Goal: Communication & Community: Ask a question

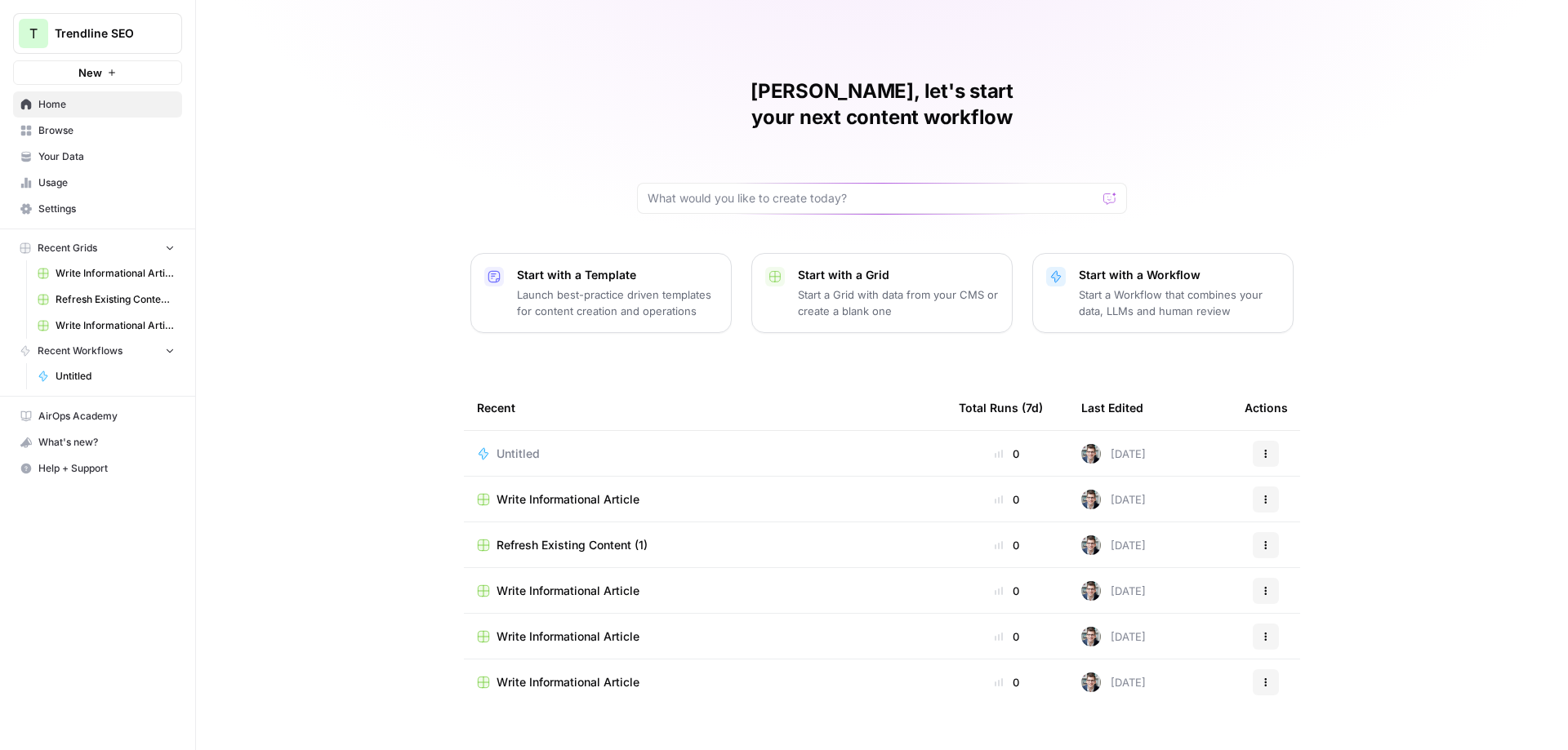
click at [428, 170] on div "[PERSON_NAME], let's start your next content workflow Start with a Template Lau…" at bounding box center [882, 389] width 1373 height 777
click at [71, 209] on span "Settings" at bounding box center [106, 208] width 136 height 15
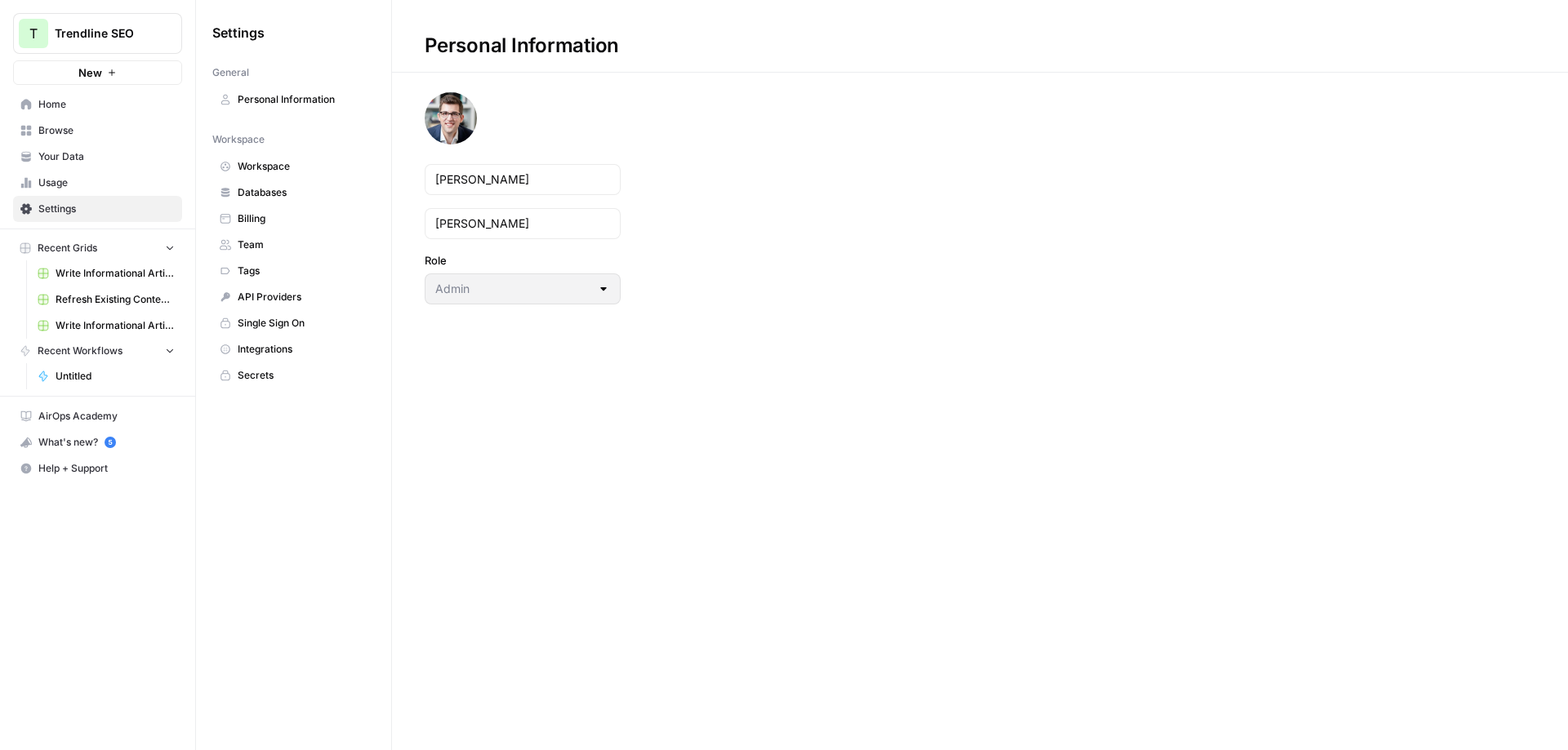
click at [255, 219] on span "Billing" at bounding box center [302, 218] width 130 height 15
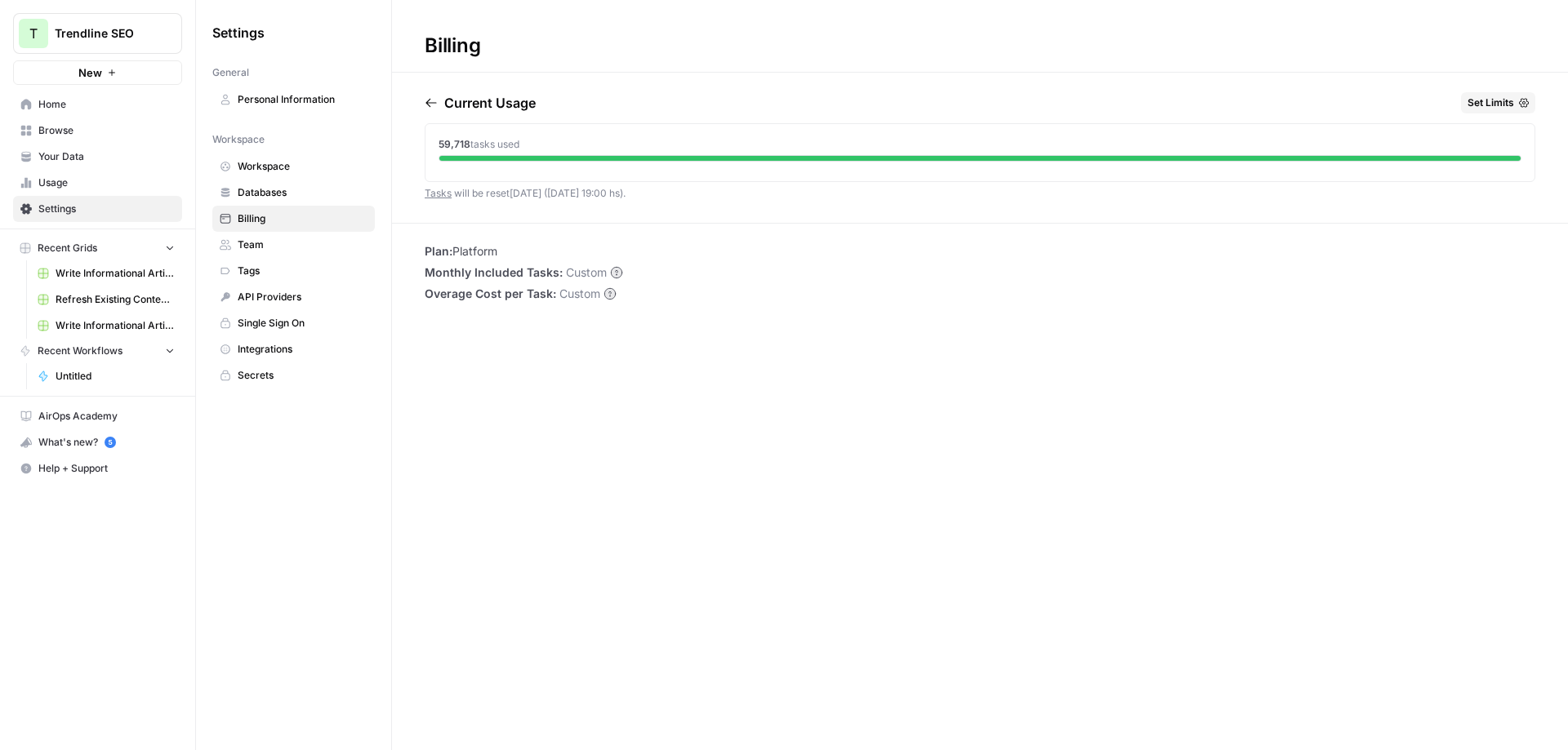
click at [296, 199] on span "Databases" at bounding box center [302, 193] width 130 height 15
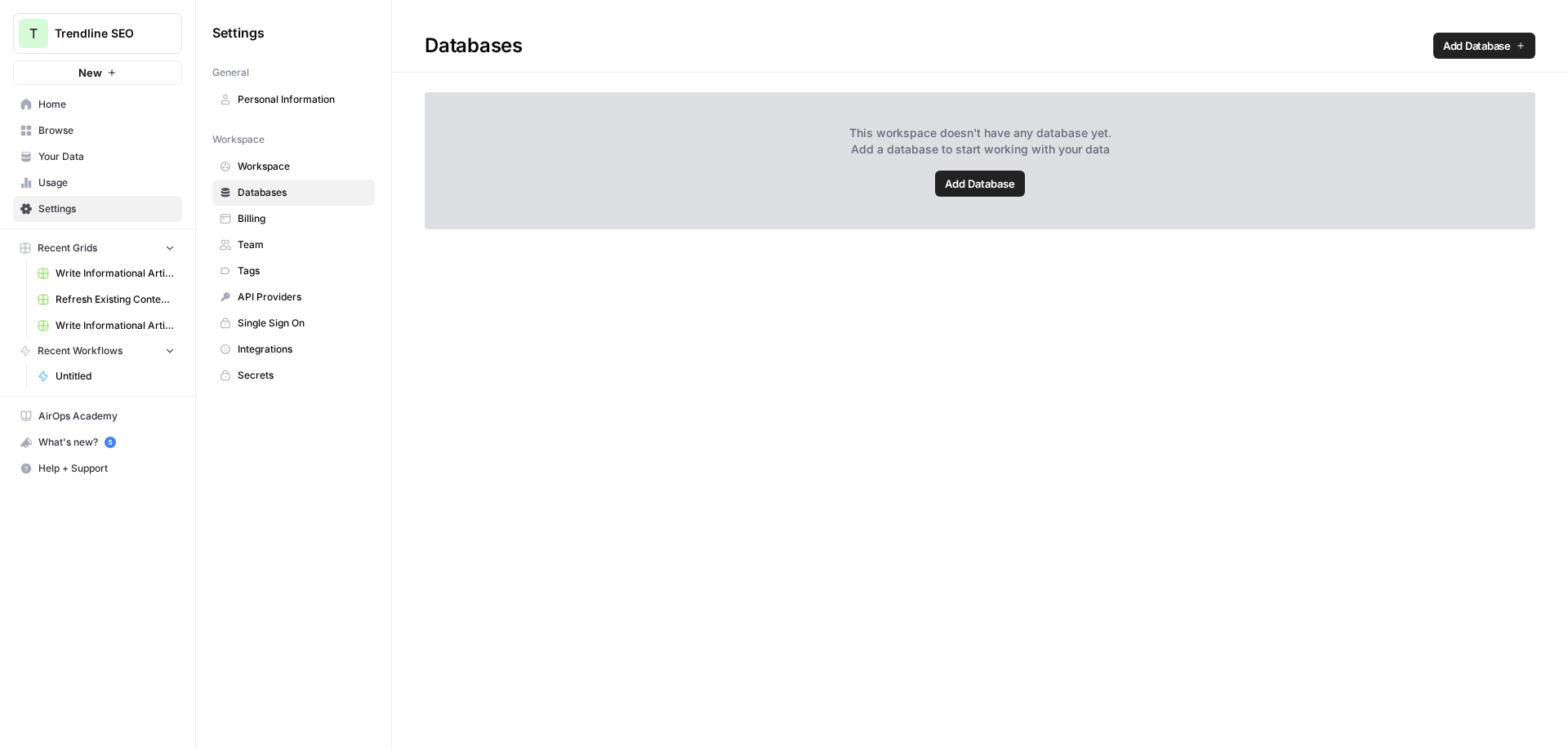
click at [291, 211] on span "Billing" at bounding box center [302, 218] width 130 height 15
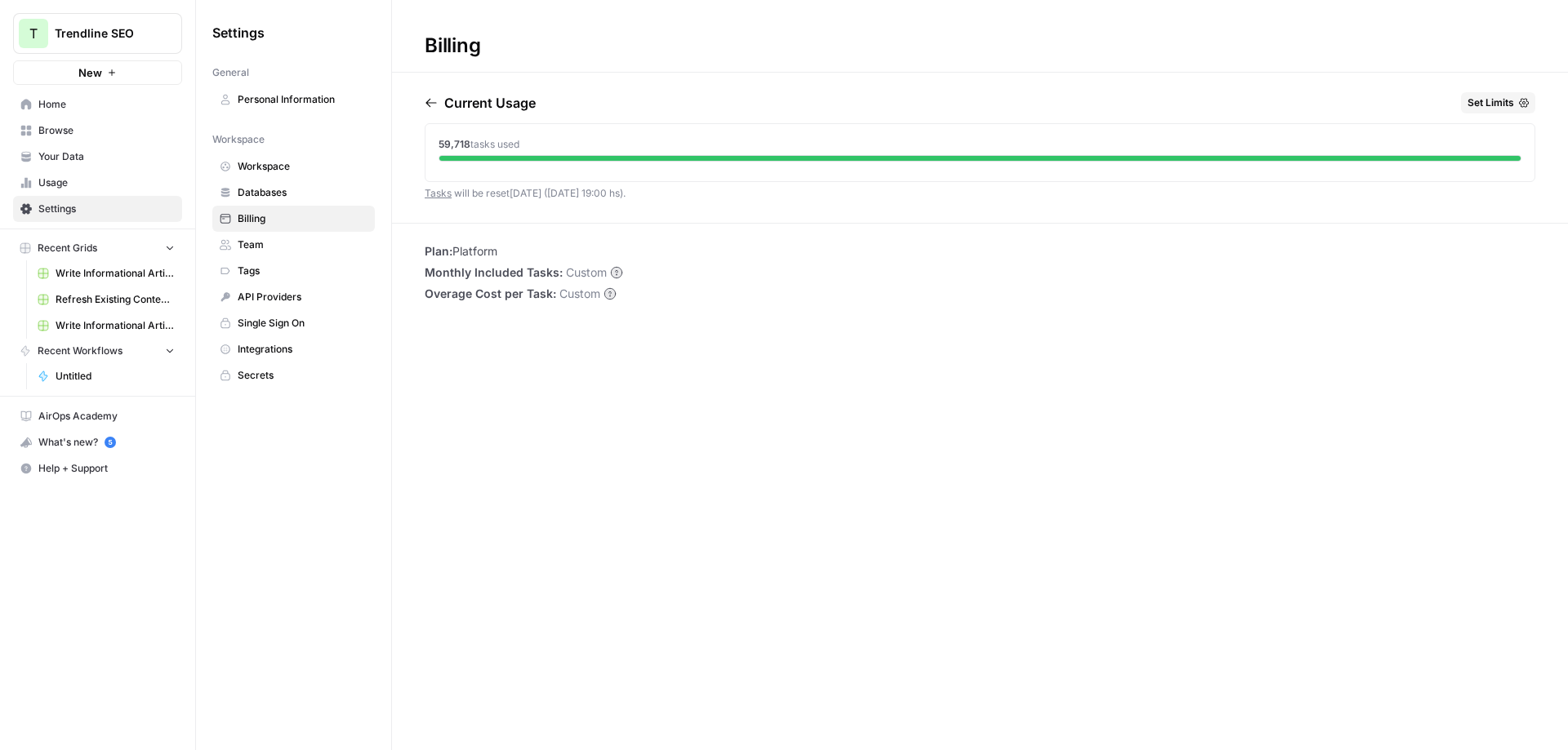
click at [616, 274] on circle at bounding box center [616, 272] width 11 height 11
click at [285, 104] on span "Personal Information" at bounding box center [302, 99] width 130 height 15
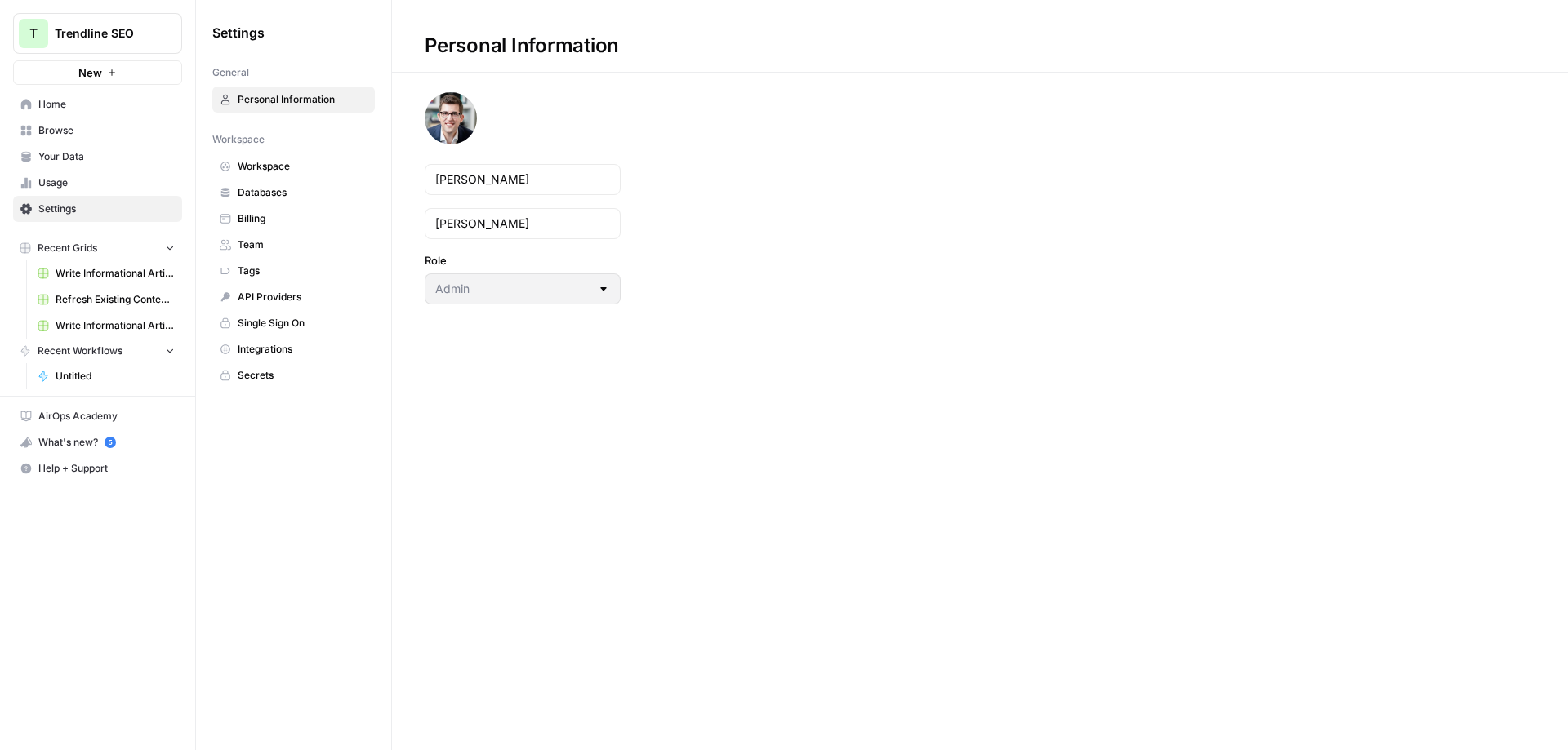
click at [117, 213] on span "Settings" at bounding box center [106, 208] width 136 height 15
click at [239, 216] on span "Billing" at bounding box center [302, 218] width 130 height 15
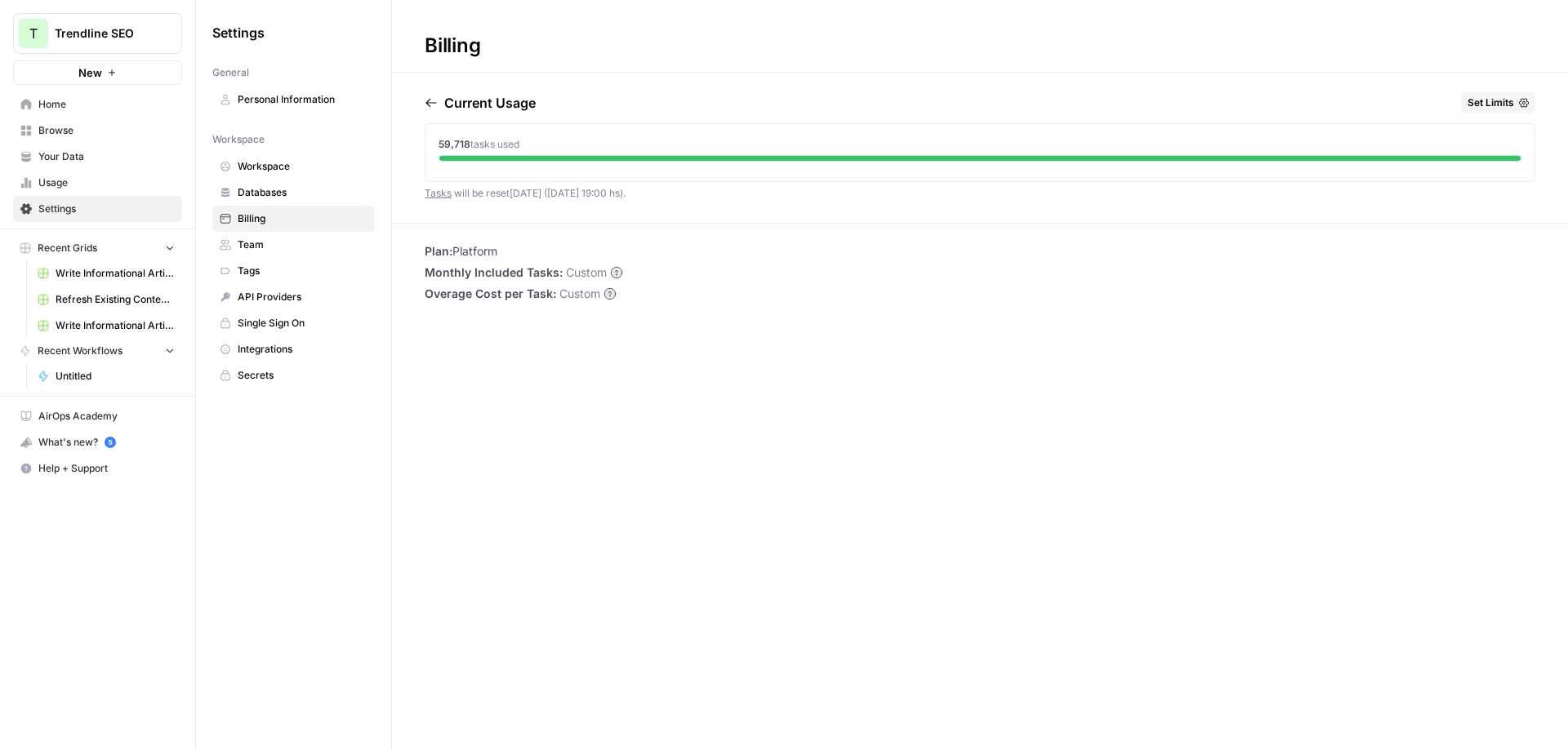
click at [262, 246] on span "Team" at bounding box center [302, 245] width 130 height 15
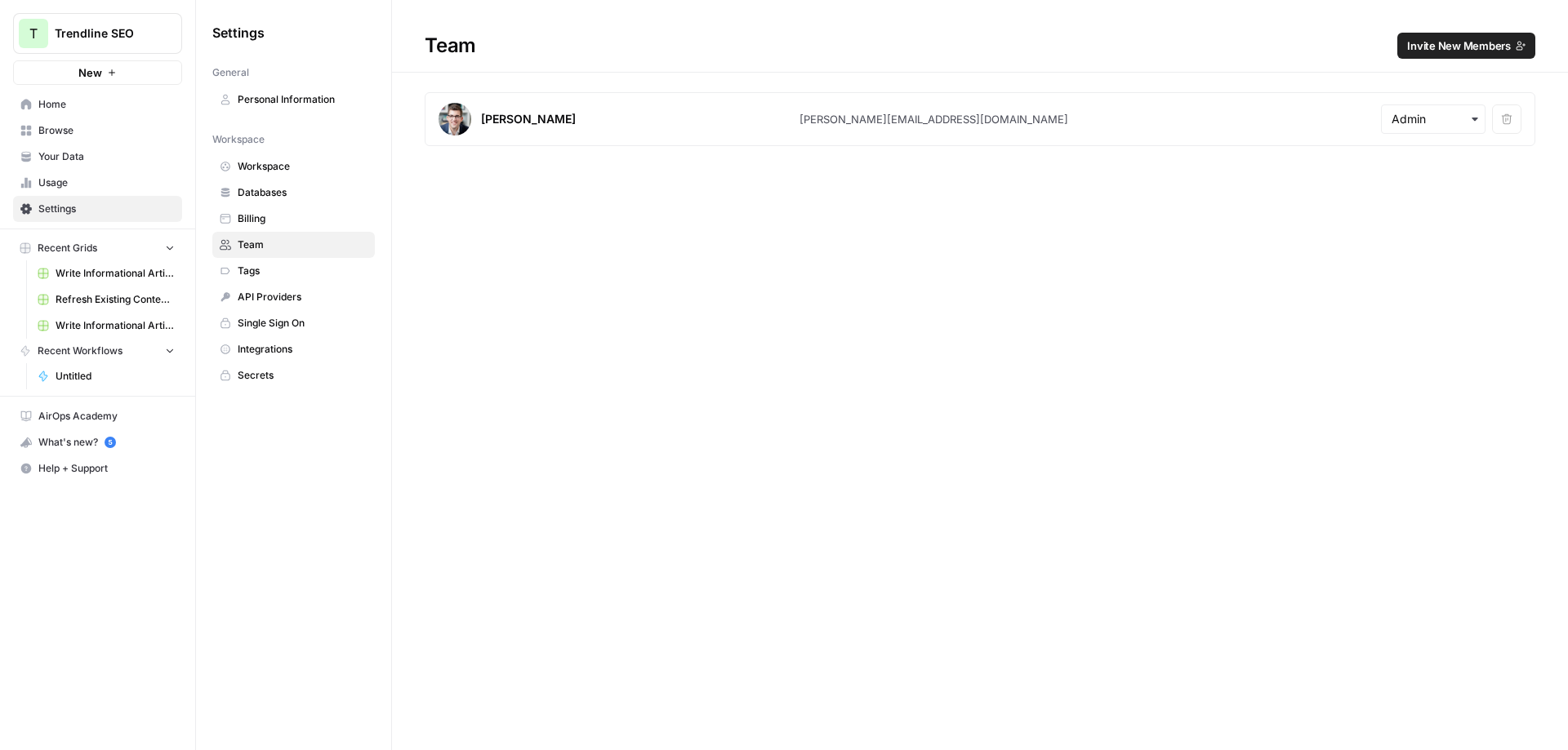
click at [253, 230] on link "Billing" at bounding box center [293, 219] width 163 height 27
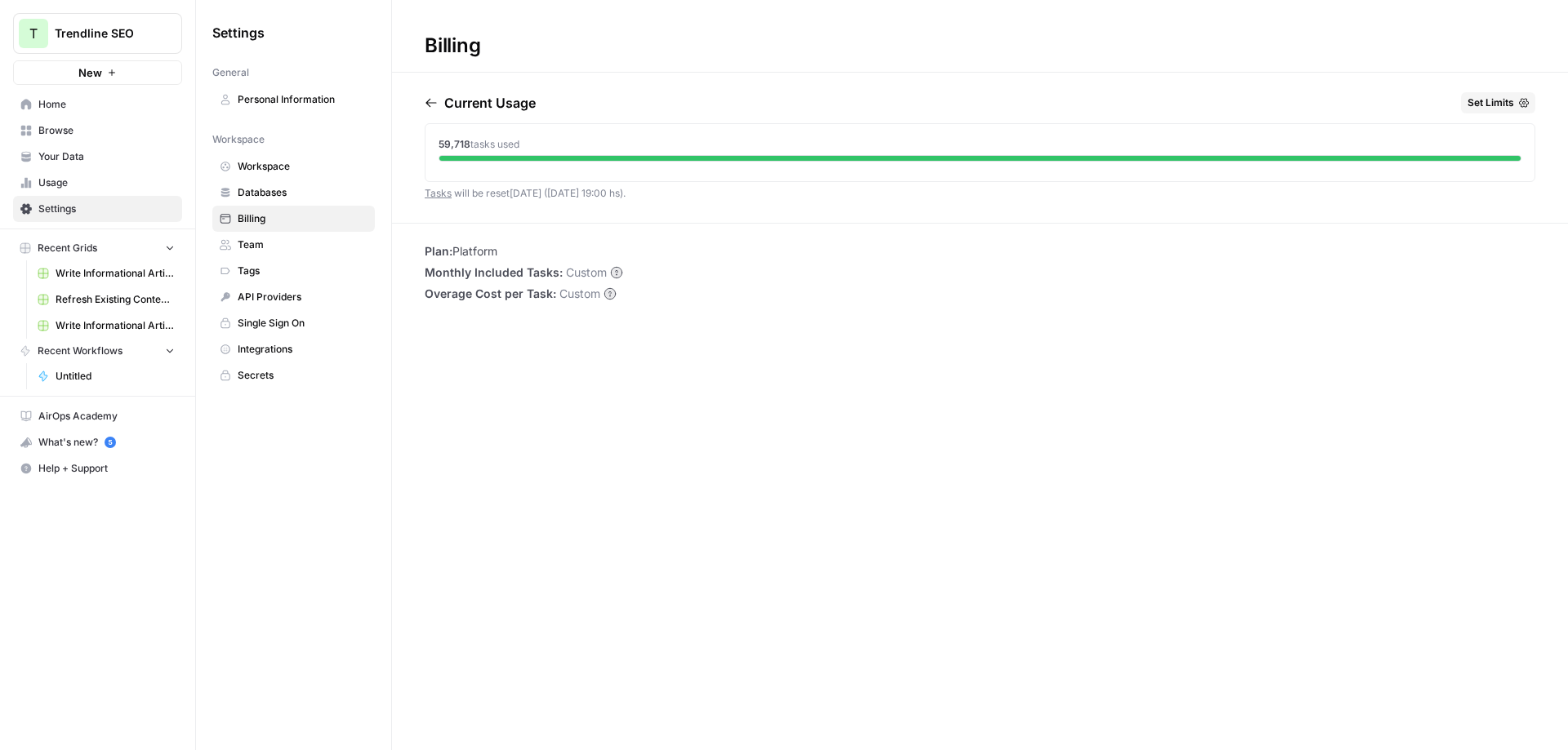
click at [1514, 103] on button "Set Limits" at bounding box center [1498, 102] width 74 height 21
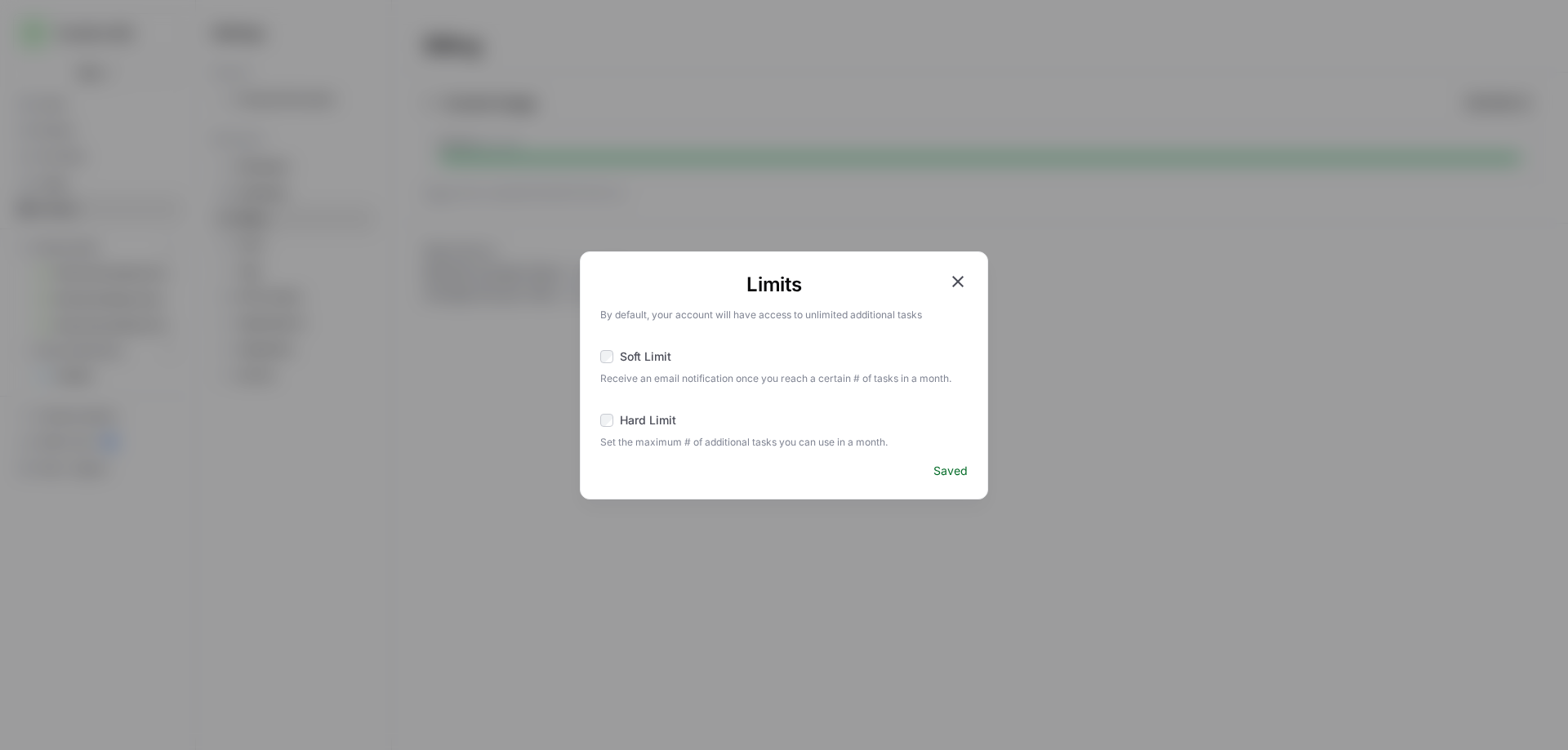
click at [962, 278] on icon "button" at bounding box center [958, 281] width 11 height 11
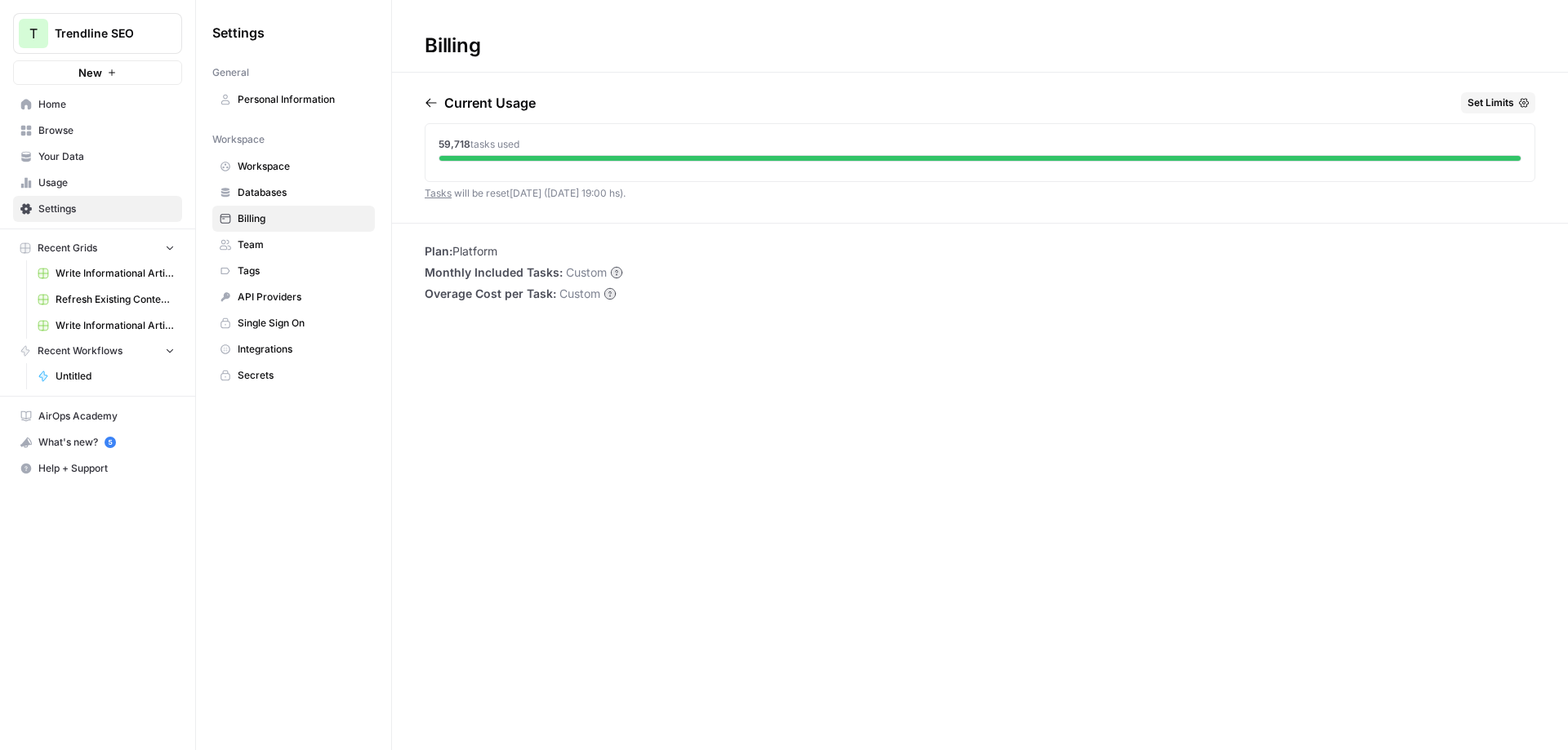
click at [829, 341] on div "Billing Current Usage Set Limits 59,718 tasks used Tasks will be reset in 1 day…" at bounding box center [980, 375] width 1176 height 750
click at [531, 176] on div "59,718 tasks used" at bounding box center [980, 153] width 1111 height 59
click at [524, 140] on div "59,718 tasks used" at bounding box center [979, 144] width 1083 height 15
click at [437, 102] on icon "button" at bounding box center [431, 102] width 13 height 13
click at [571, 361] on div "Billing July 2025 Set Limits 12,202 tasks used Plan: Platform Monthly Included …" at bounding box center [980, 375] width 1176 height 750
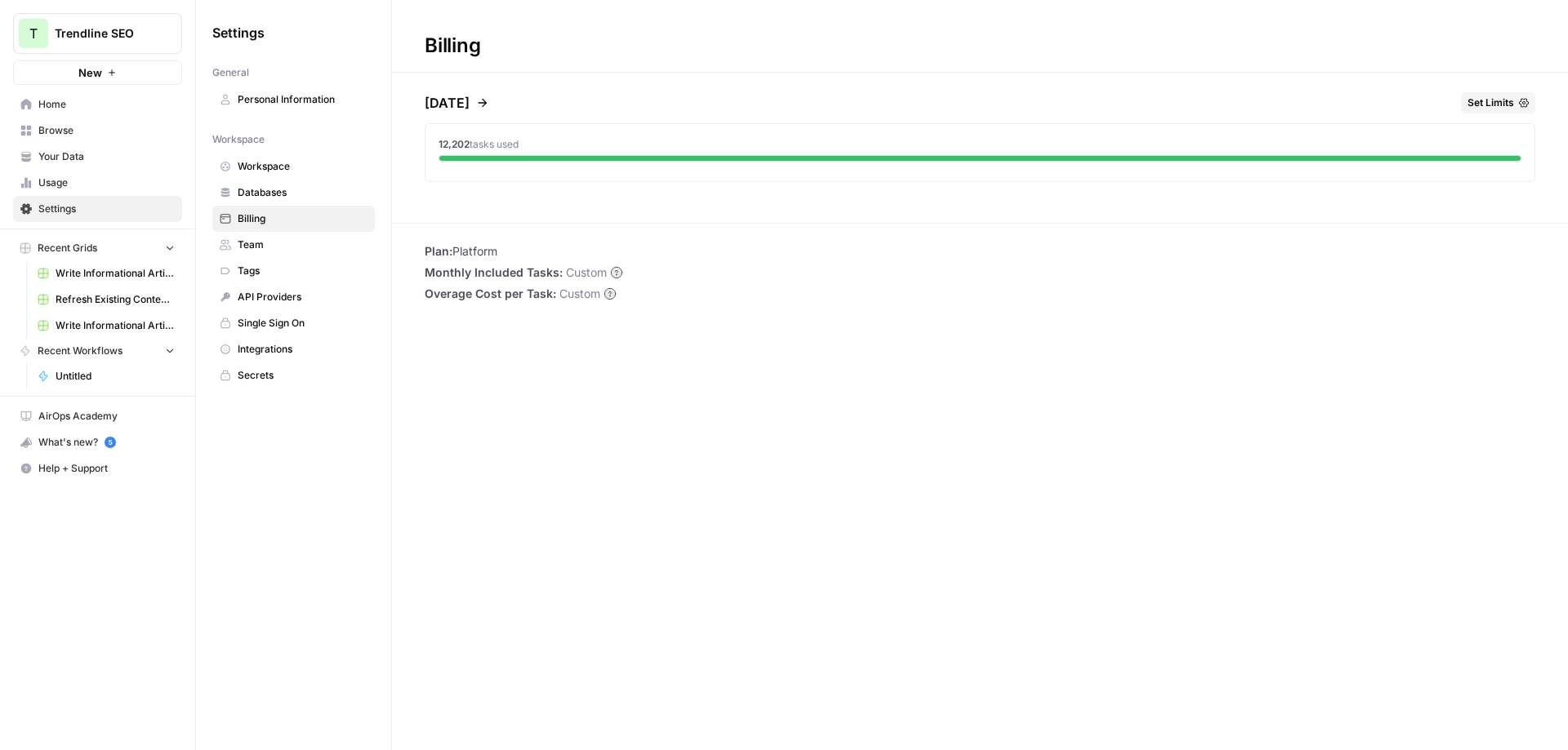
click at [329, 406] on div "Settings General Personal Information Workspace Workspace Databases Billing Tea…" at bounding box center [293, 204] width 195 height 408
click at [278, 507] on div "Settings General Personal Information Workspace Workspace Databases Billing Tea…" at bounding box center [293, 375] width 195 height 750
click at [619, 272] on circle at bounding box center [616, 272] width 11 height 11
click at [287, 328] on span "Single Sign On" at bounding box center [302, 323] width 130 height 15
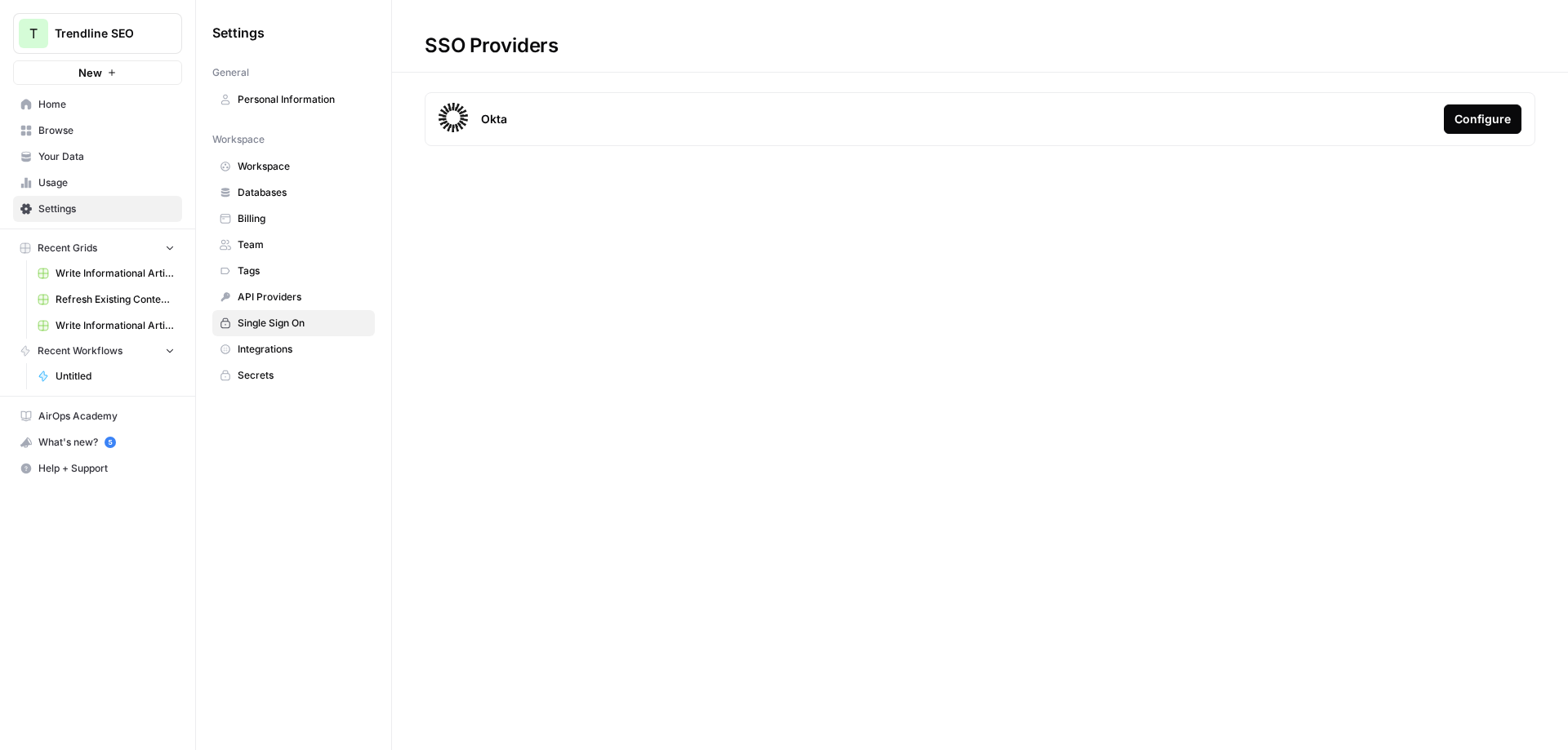
click at [285, 352] on span "Integrations" at bounding box center [302, 349] width 130 height 15
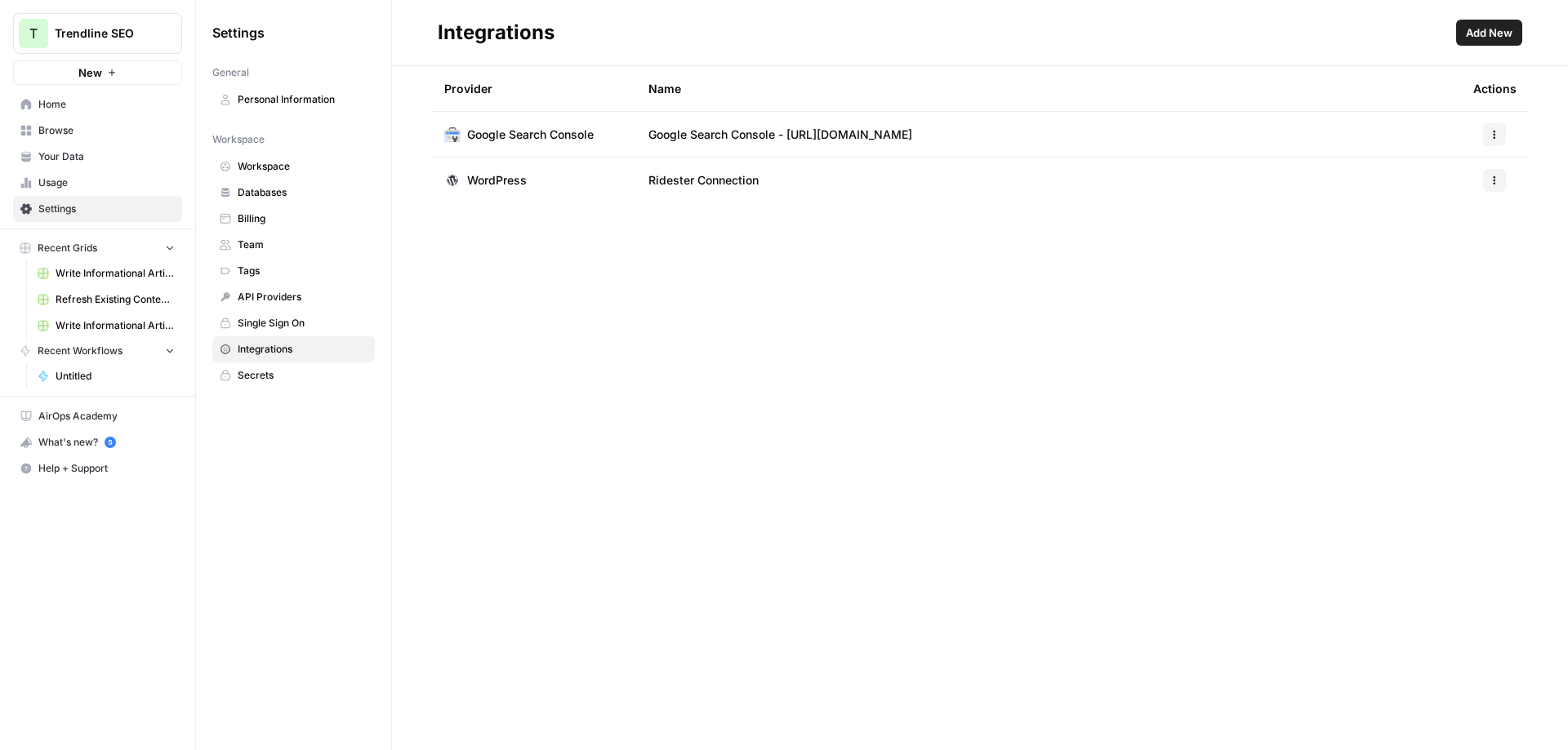
click at [280, 382] on span "Secrets" at bounding box center [302, 375] width 130 height 15
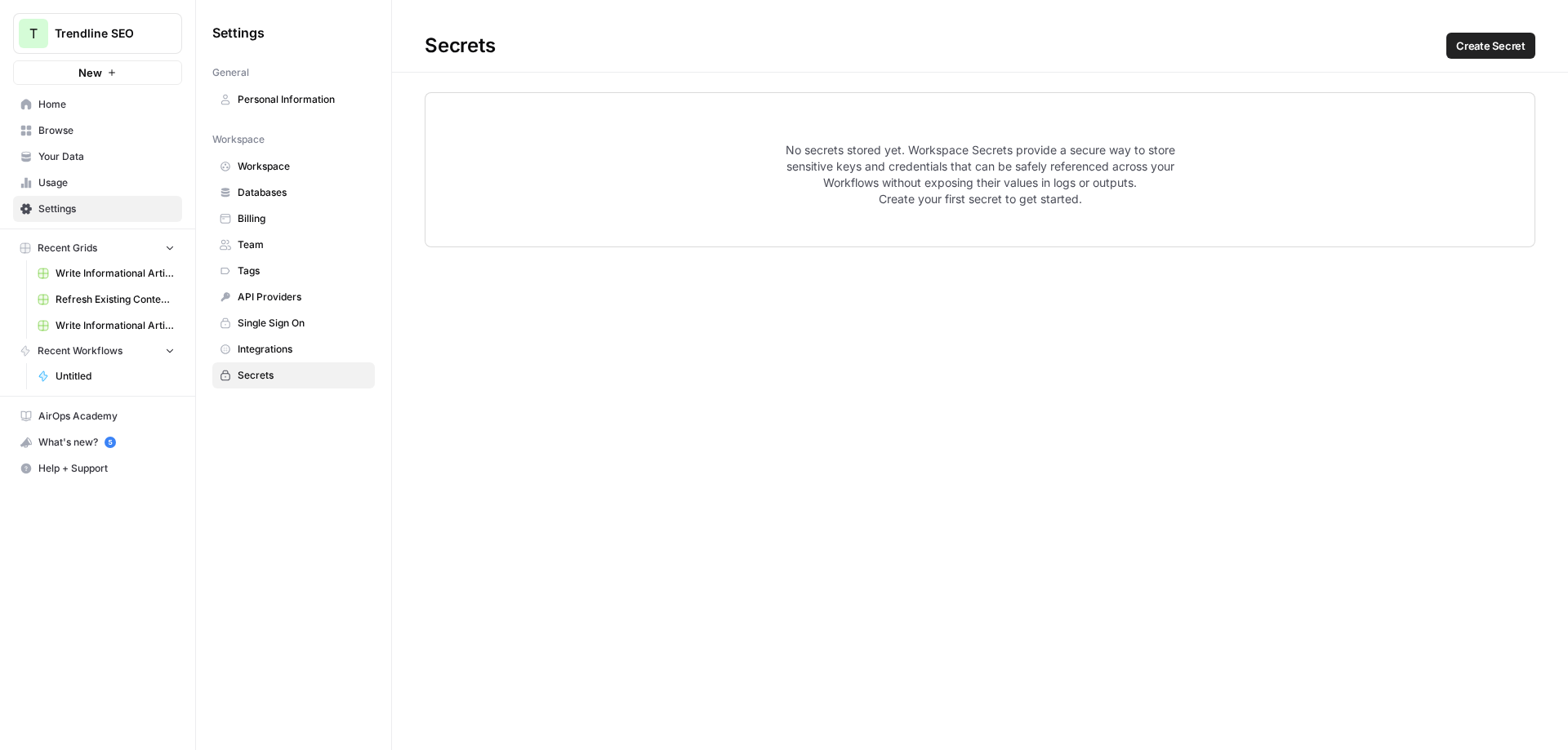
click at [302, 483] on div "Settings General Personal Information Workspace Workspace Databases Billing Tea…" at bounding box center [293, 375] width 195 height 750
click at [79, 184] on span "Usage" at bounding box center [106, 183] width 136 height 15
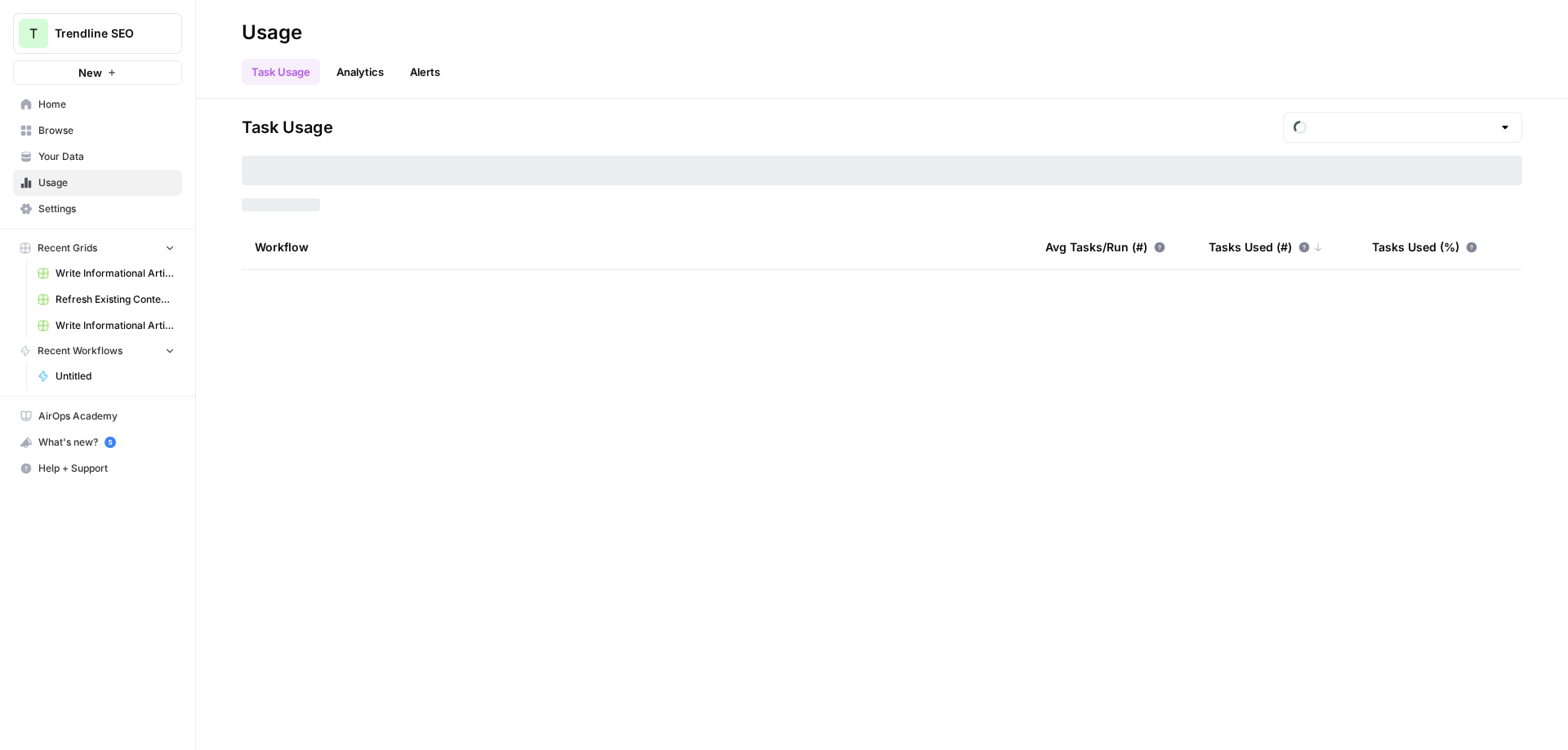
type input "August Tasks"
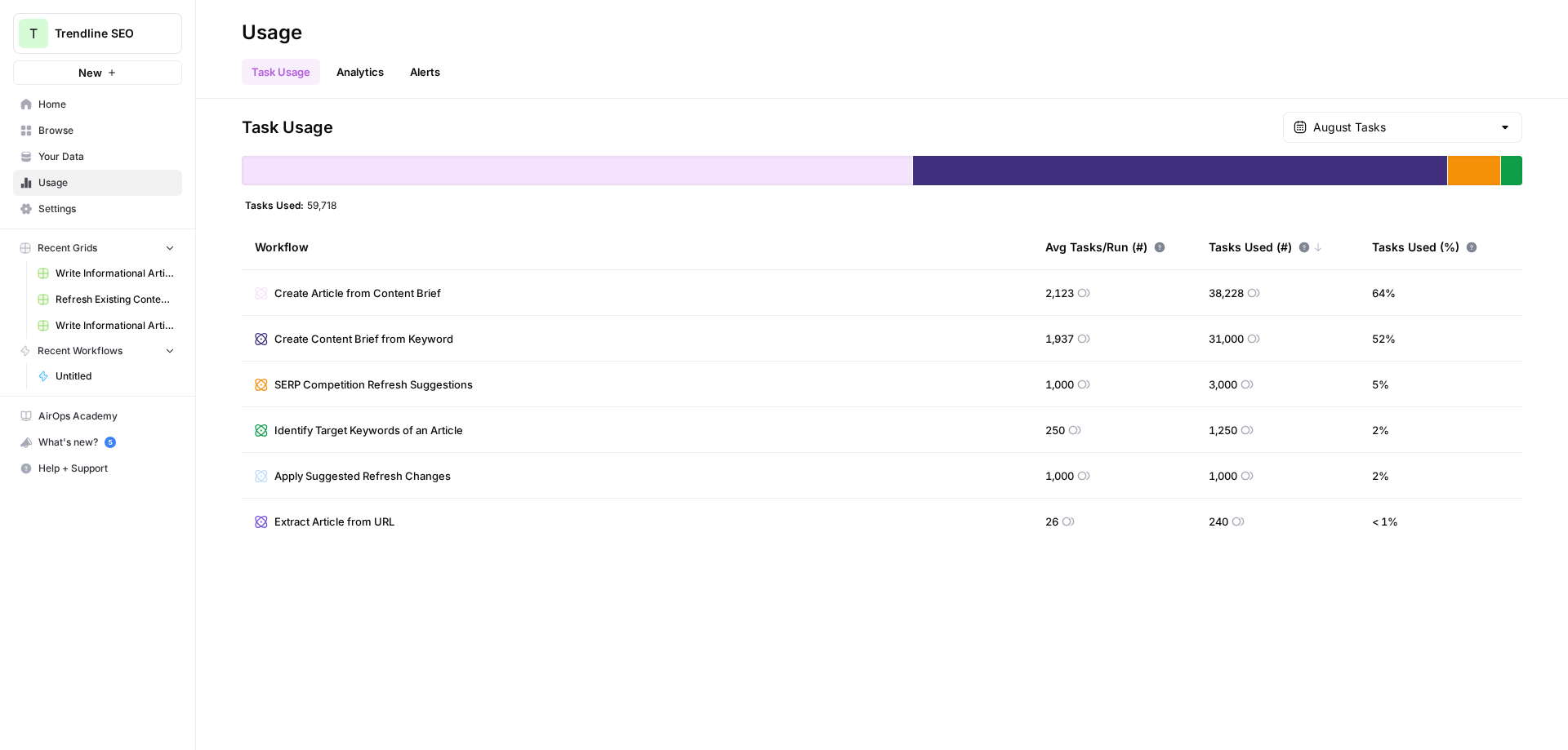
click at [75, 219] on link "Settings" at bounding box center [97, 209] width 169 height 27
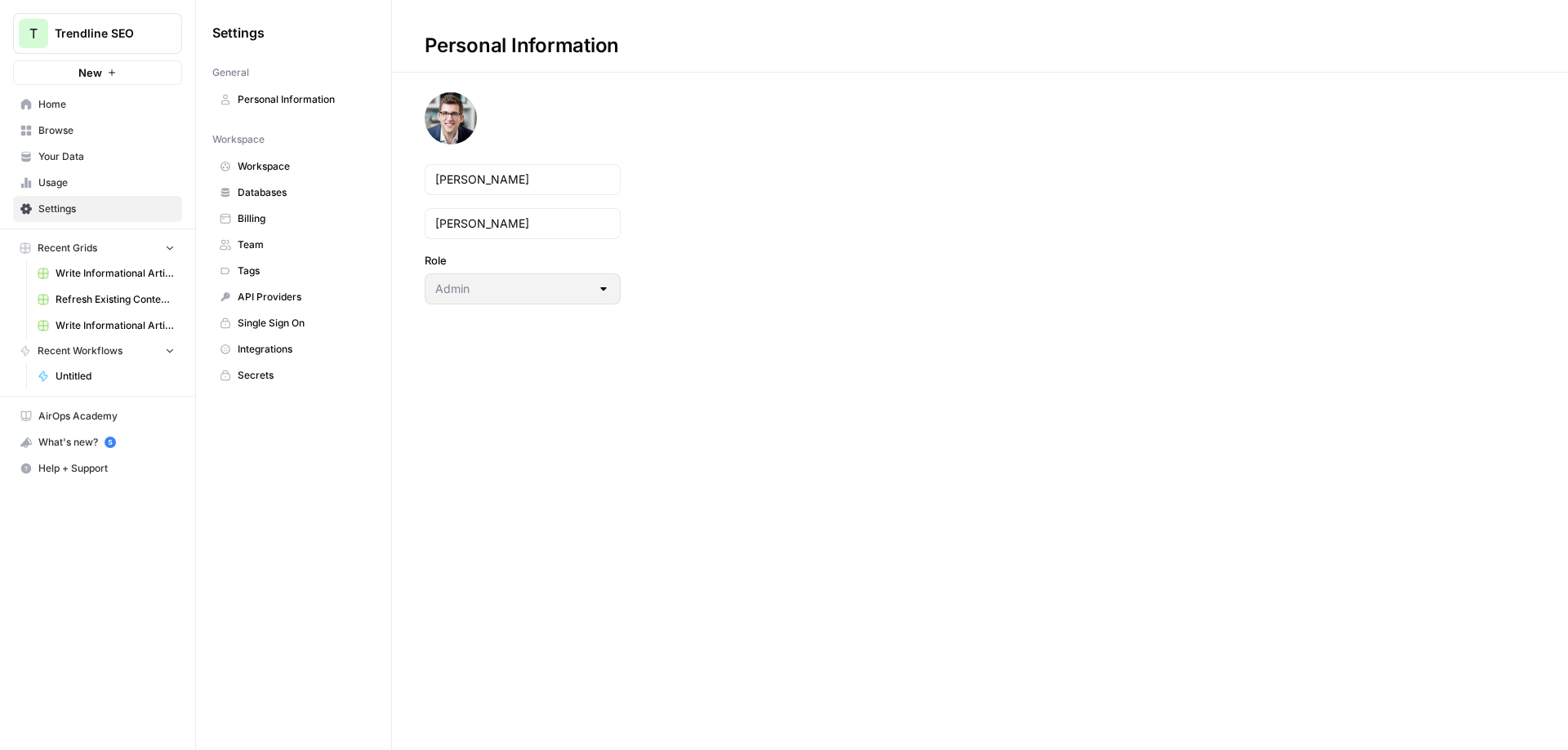
click at [68, 27] on span "Trendline SEO" at bounding box center [104, 34] width 99 height 16
click at [116, 133] on button "T Trendline SEO" at bounding box center [148, 123] width 262 height 27
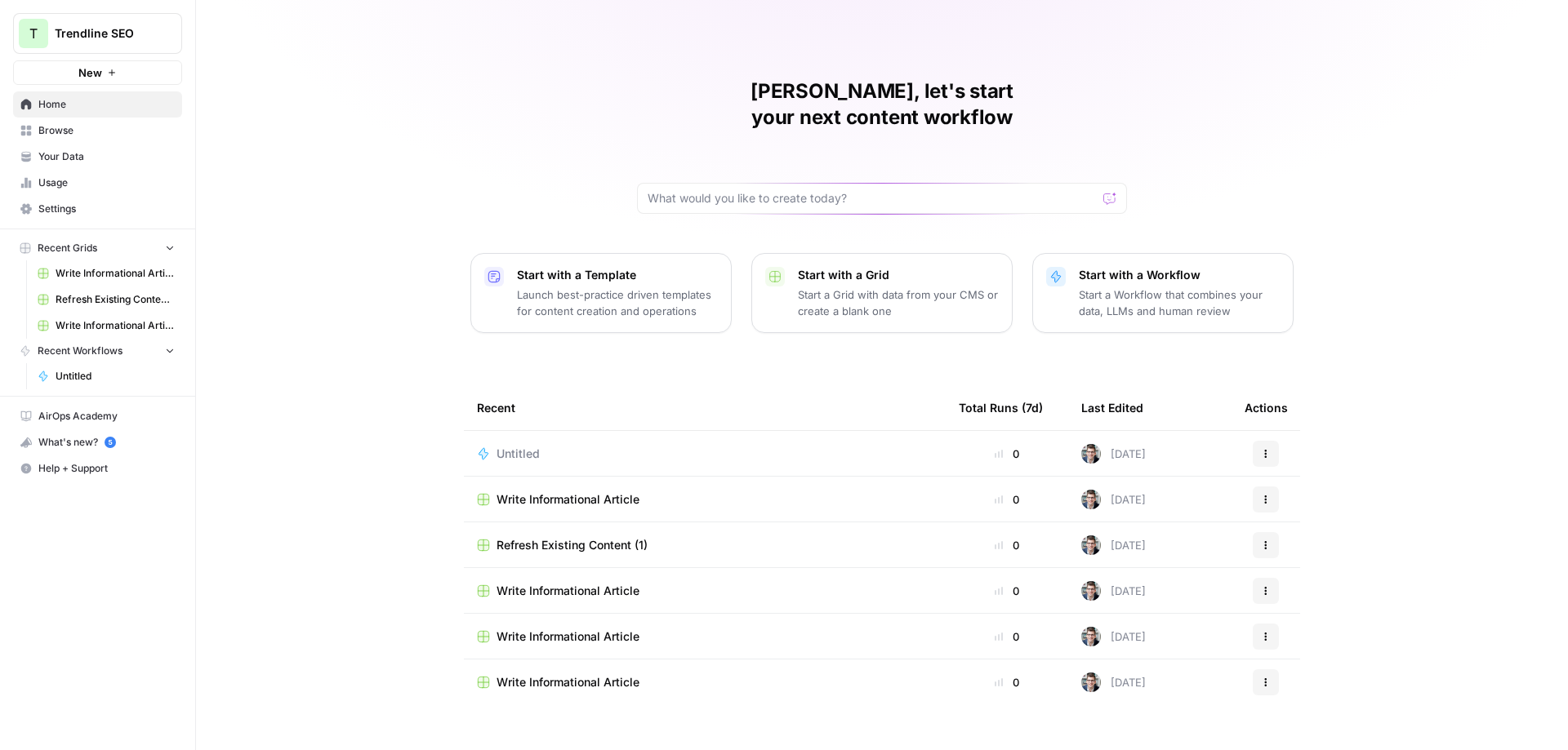
click at [82, 472] on span "Help + Support" at bounding box center [106, 468] width 136 height 15
click at [252, 504] on span "Chat & Support" at bounding box center [273, 502] width 110 height 15
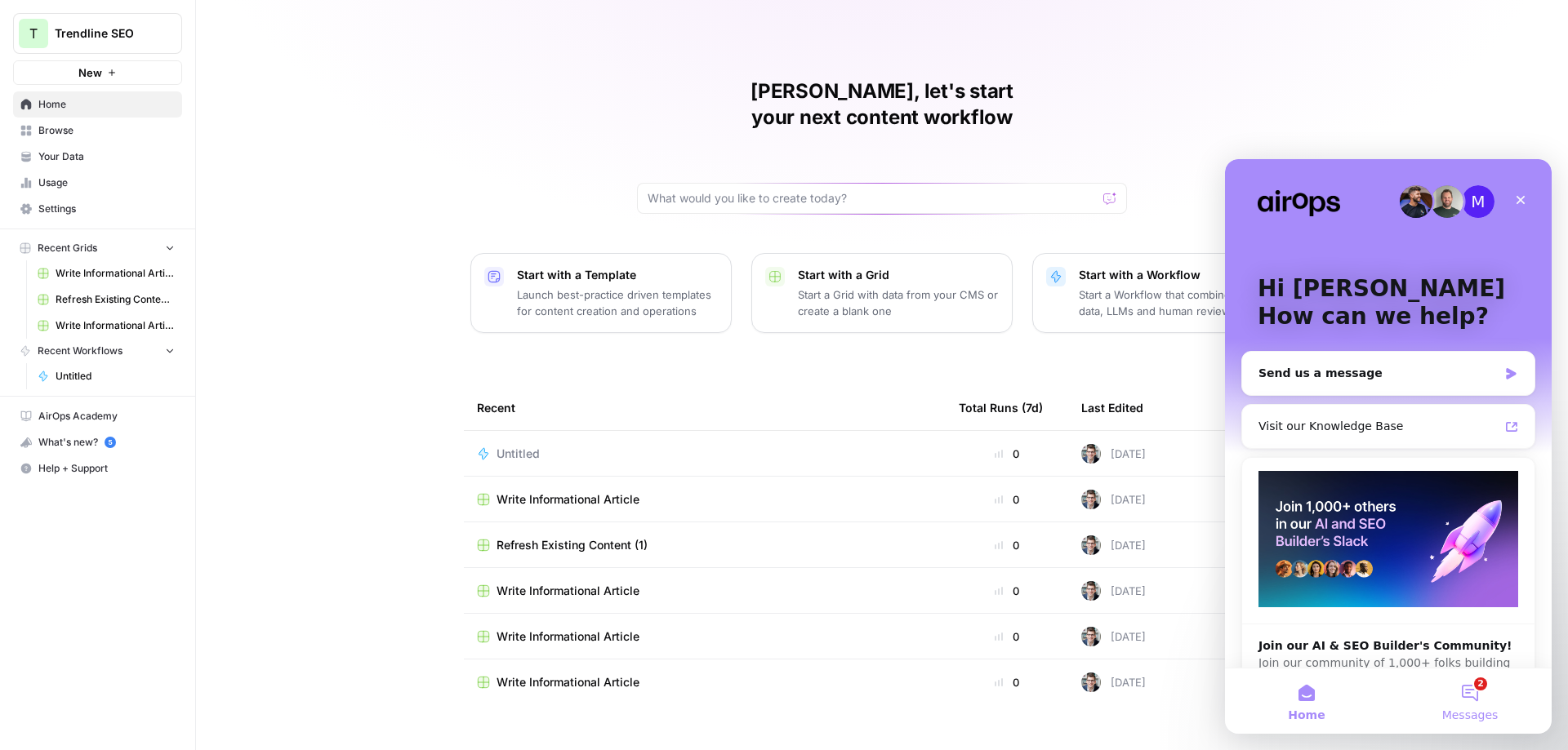
click at [1480, 703] on button "2 Messages" at bounding box center [1470, 701] width 164 height 65
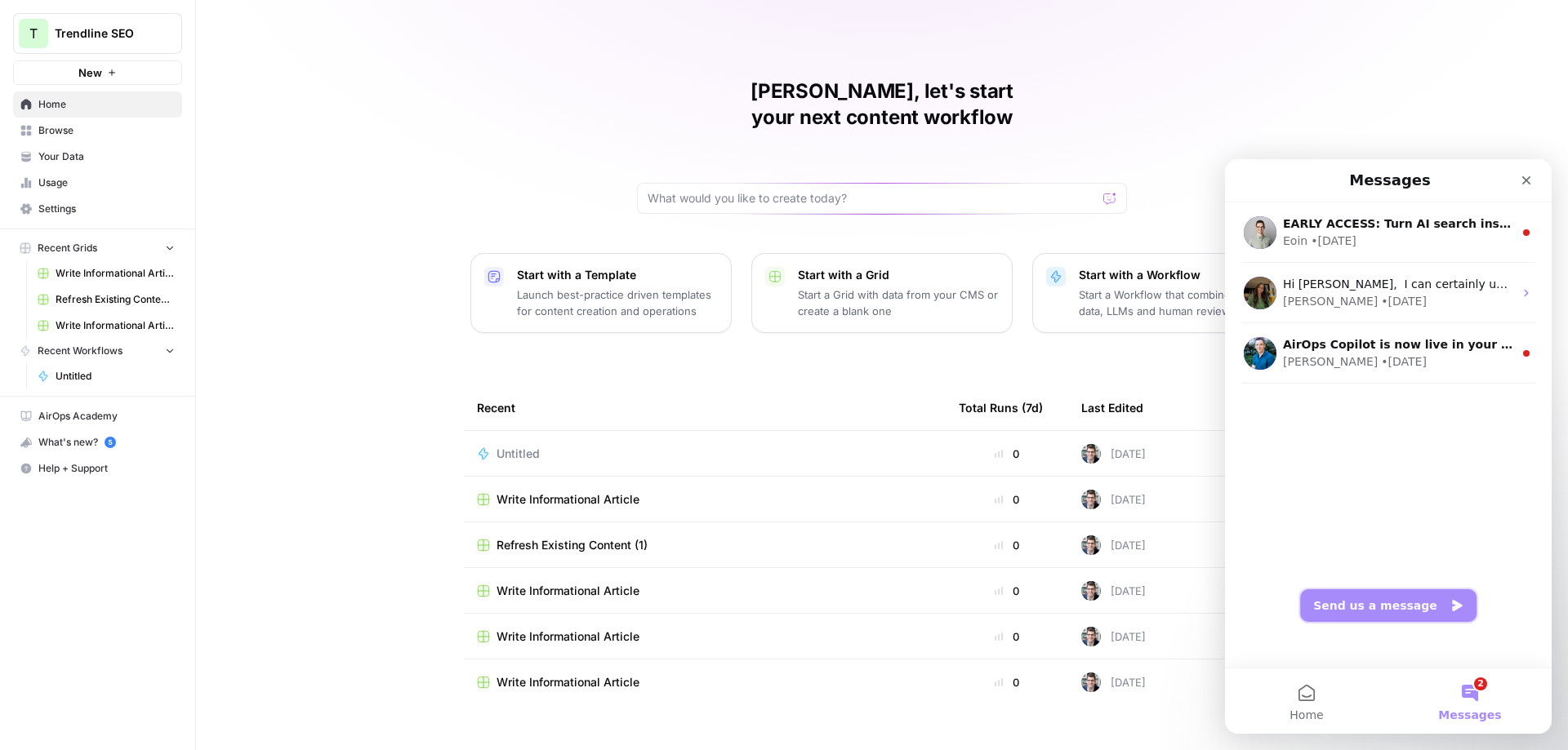
click at [1385, 600] on button "Send us a message" at bounding box center [1389, 605] width 177 height 33
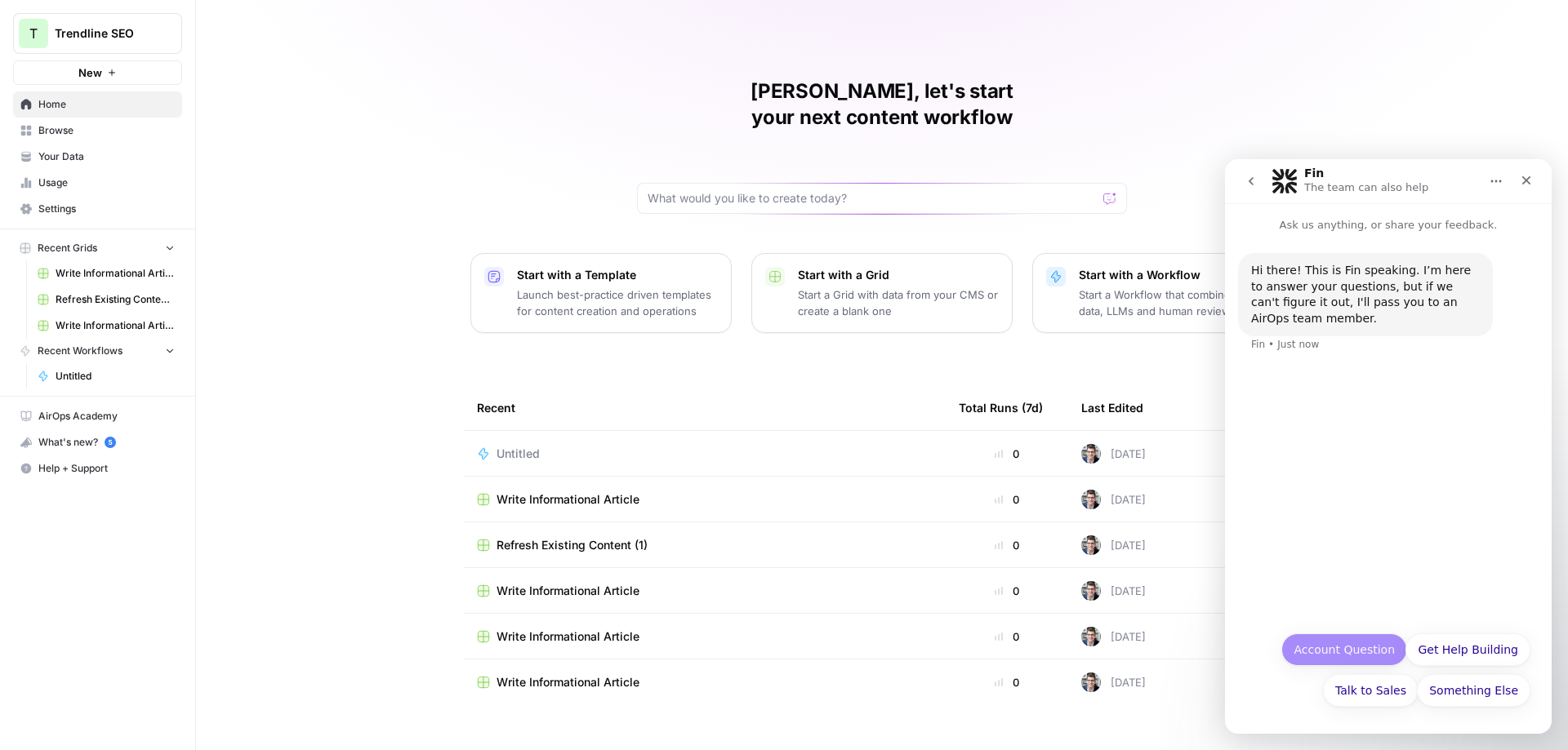
click at [1336, 647] on button "Account Question" at bounding box center [1344, 649] width 126 height 33
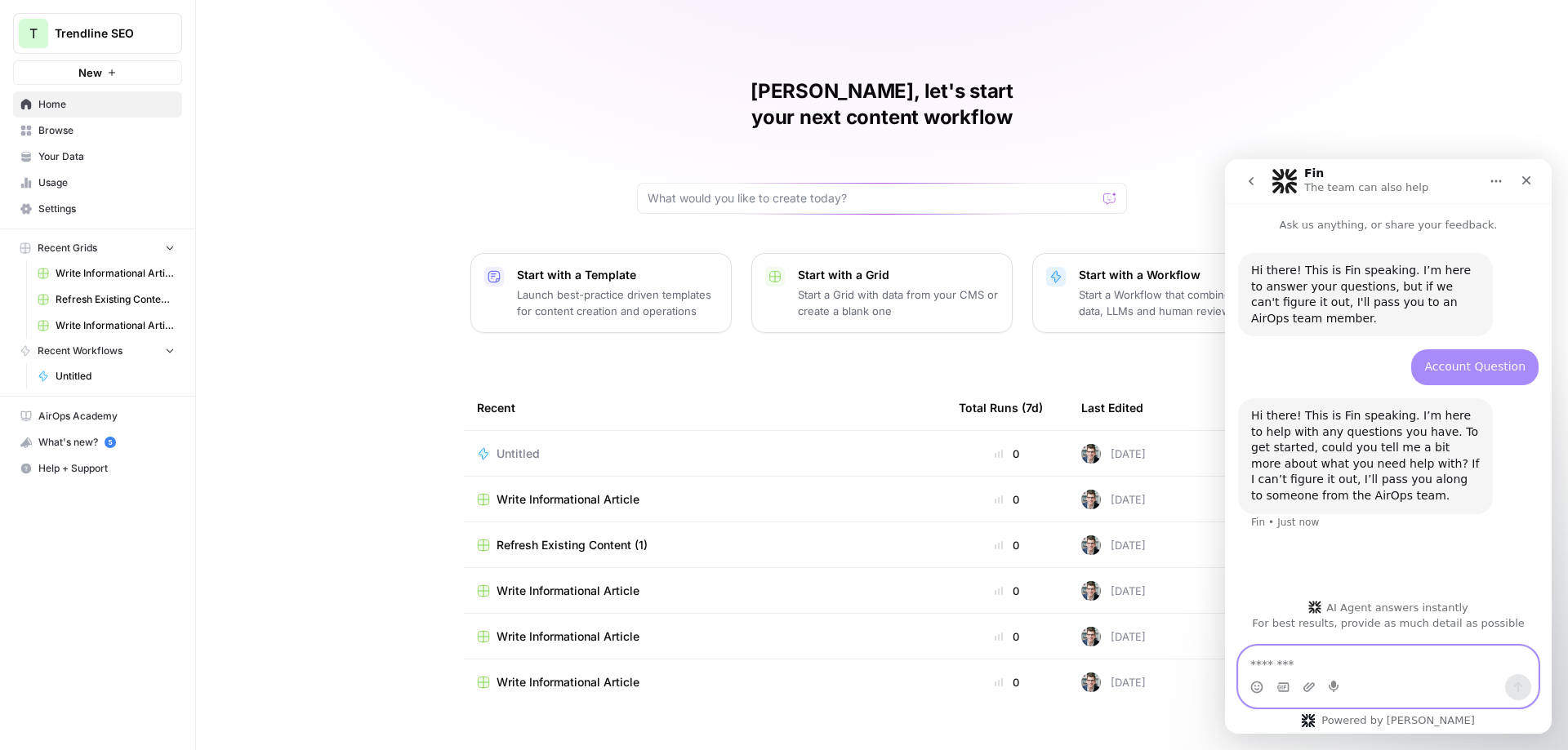
click at [1310, 655] on textarea "Message…" at bounding box center [1389, 660] width 299 height 27
paste textarea "**********"
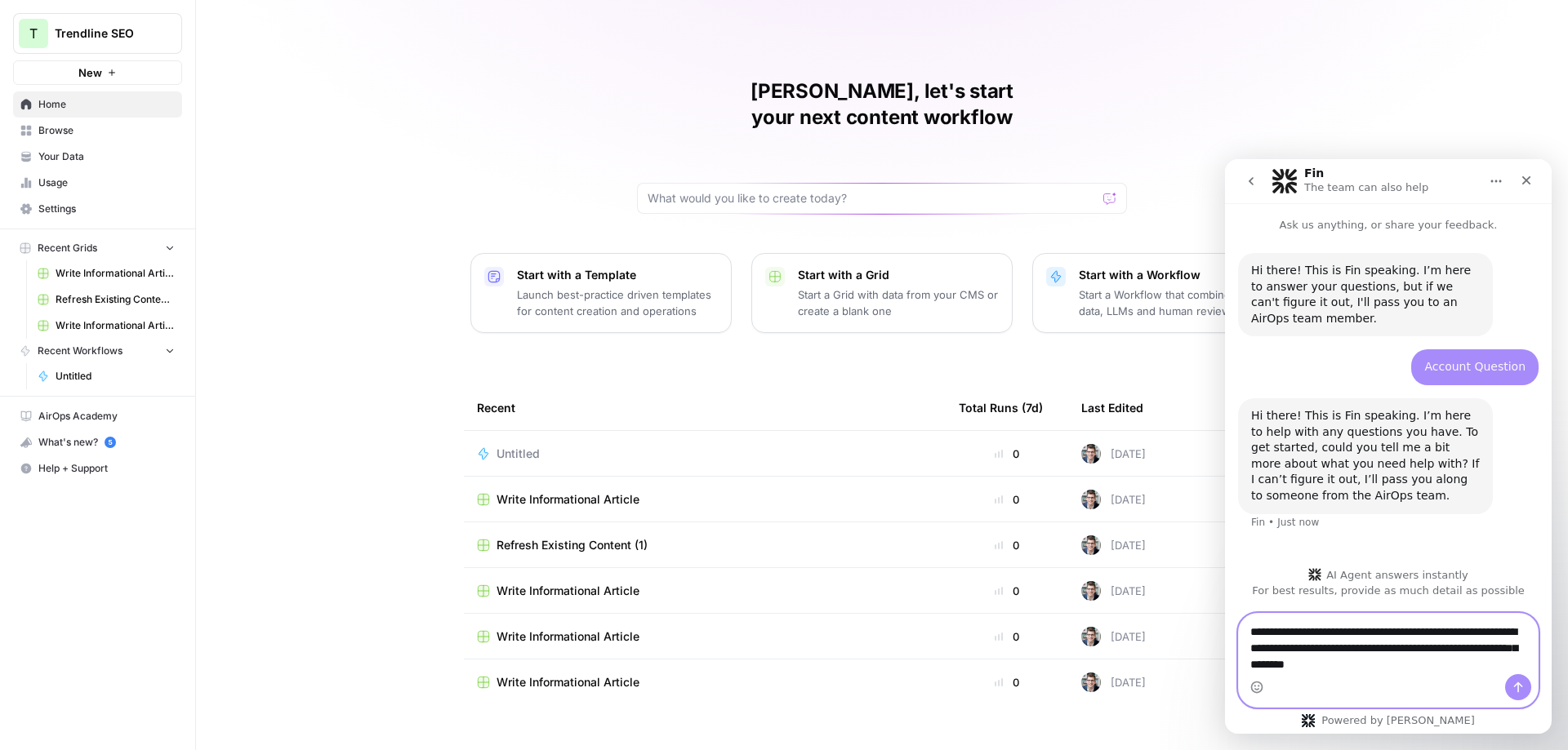
type textarea "**********"
click at [1519, 679] on button "Send a message…" at bounding box center [1519, 687] width 27 height 27
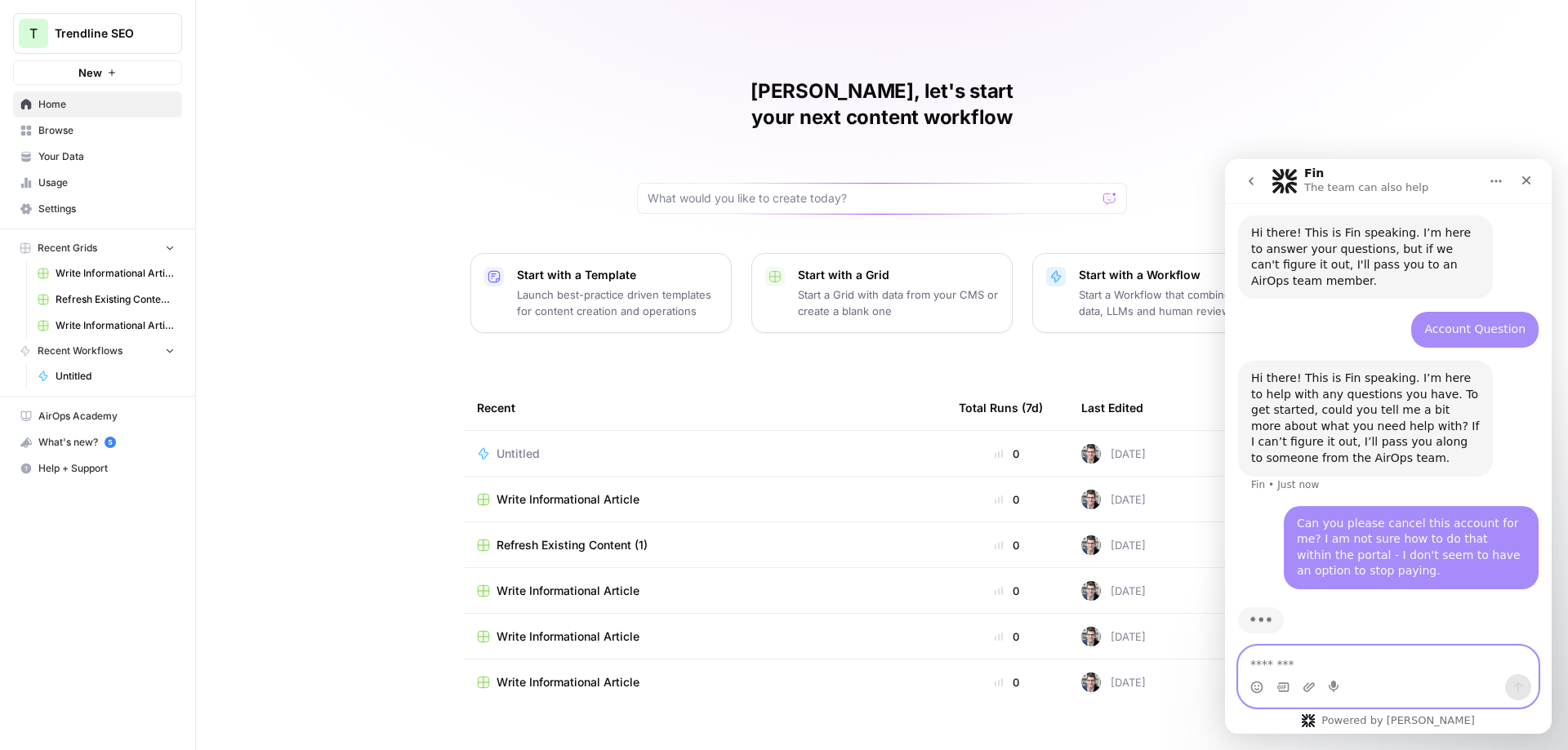
scroll to position [51, 0]
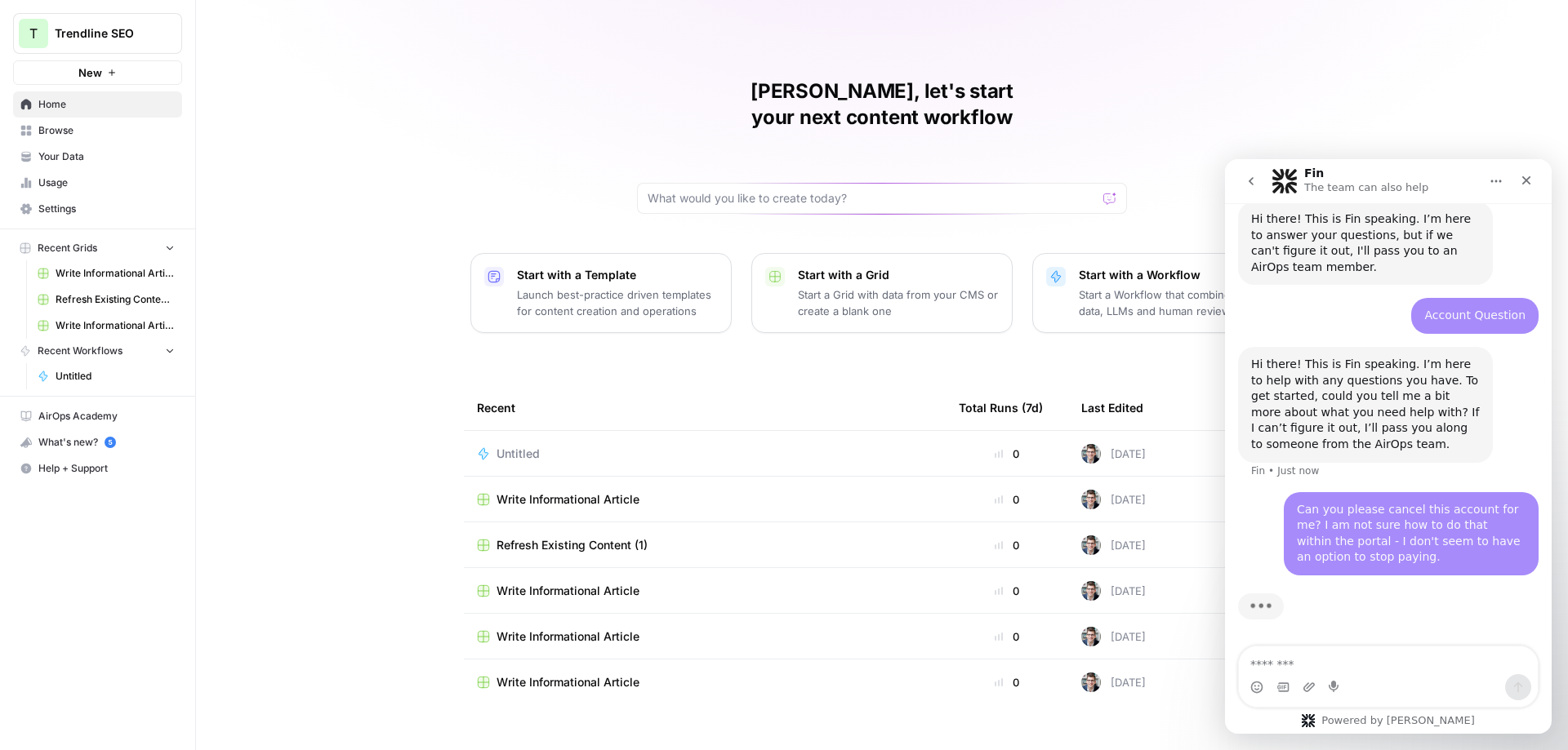
click at [1336, 523] on div "Can you please cancel this account for me? I am not sure how to do that within …" at bounding box center [1412, 534] width 229 height 64
click at [1341, 524] on div "Can you please cancel this account for me? I am not sure how to do that within …" at bounding box center [1412, 534] width 229 height 64
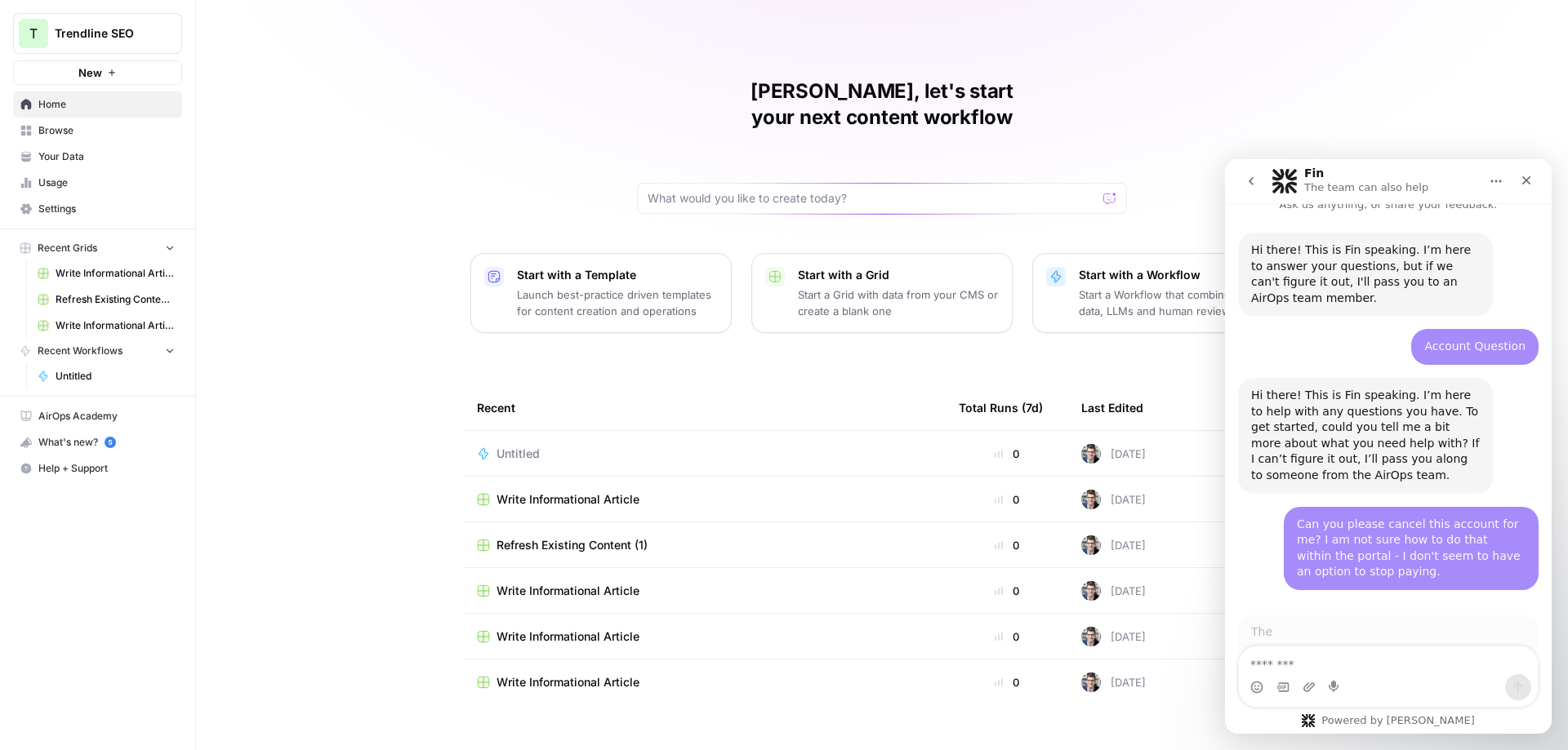
scroll to position [3, 0]
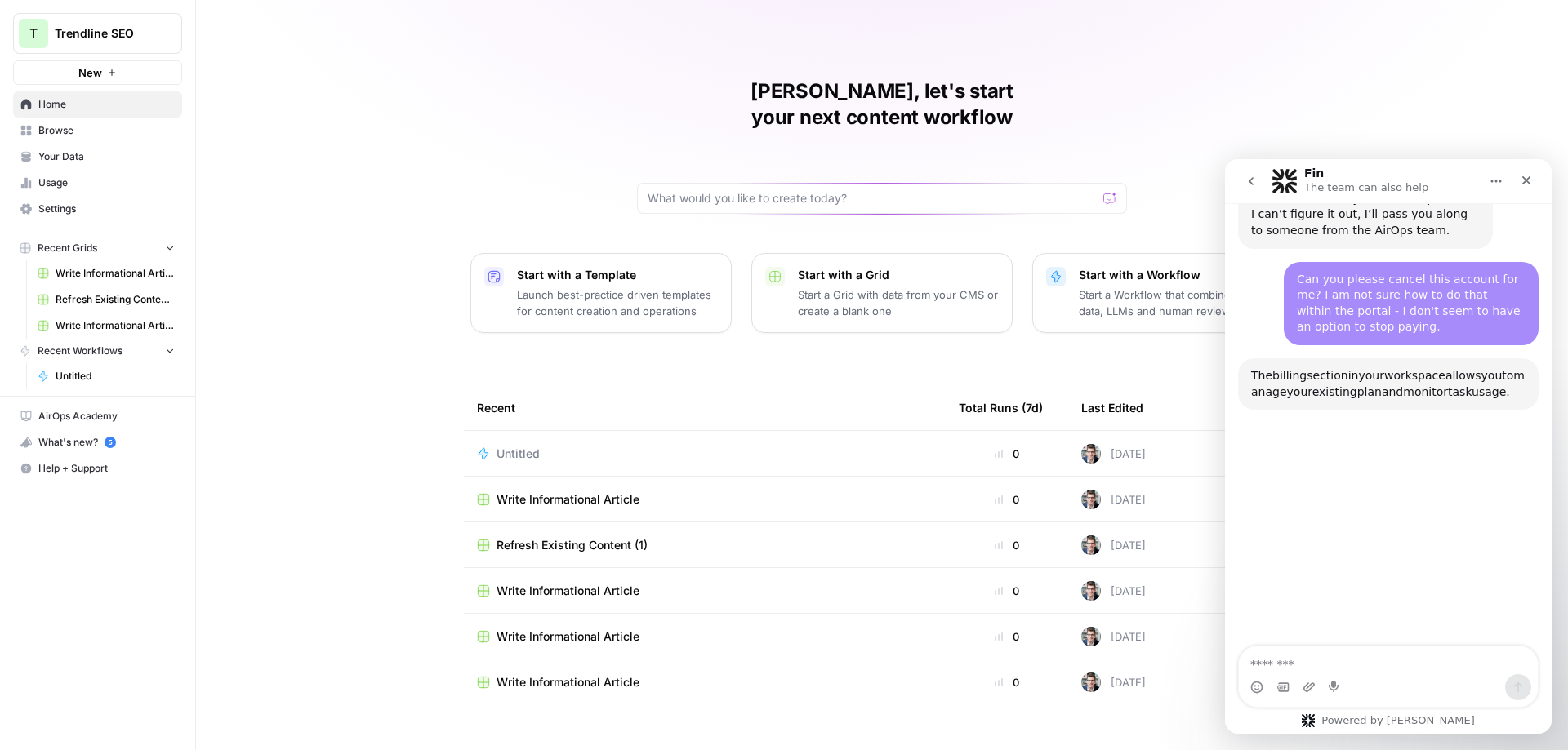
click at [339, 292] on div "[PERSON_NAME], let's start your next content workflow Start with a Template Lau…" at bounding box center [882, 389] width 1373 height 777
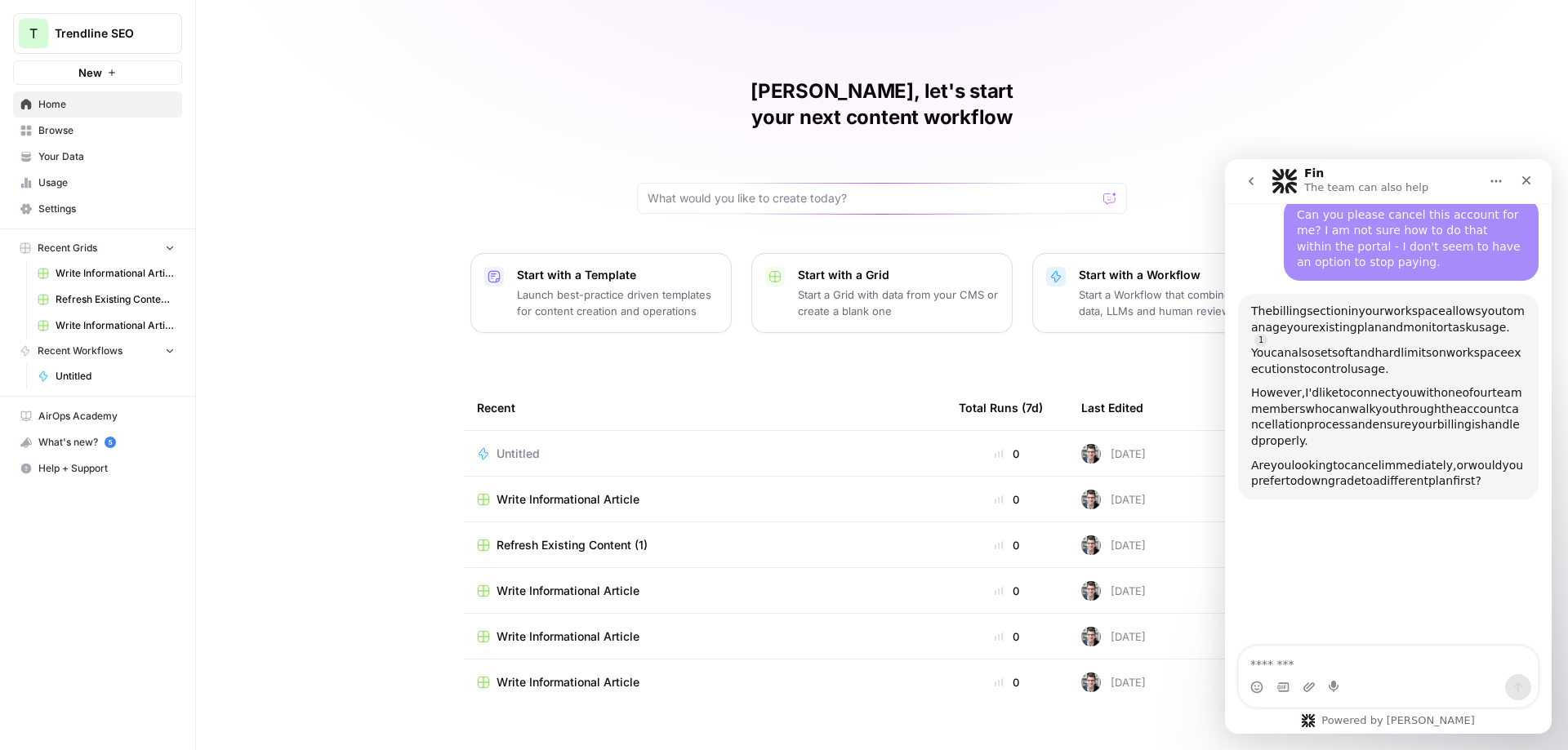
drag, startPoint x: 1250, startPoint y: 310, endPoint x: 1487, endPoint y: 362, distance: 242.6
click at [1487, 362] on div "The billing section in your workspace allows you to manage your existing plan a…" at bounding box center [1389, 397] width 301 height 206
click at [1499, 393] on div "However, I'd like to connect you with one of our team members who can walk you …" at bounding box center [1389, 417] width 275 height 64
drag, startPoint x: 1481, startPoint y: 431, endPoint x: 2447, endPoint y: 550, distance: 973.3
click html "Fin The team can also help Ask us anything, or share your feedback. Hi there! T…"
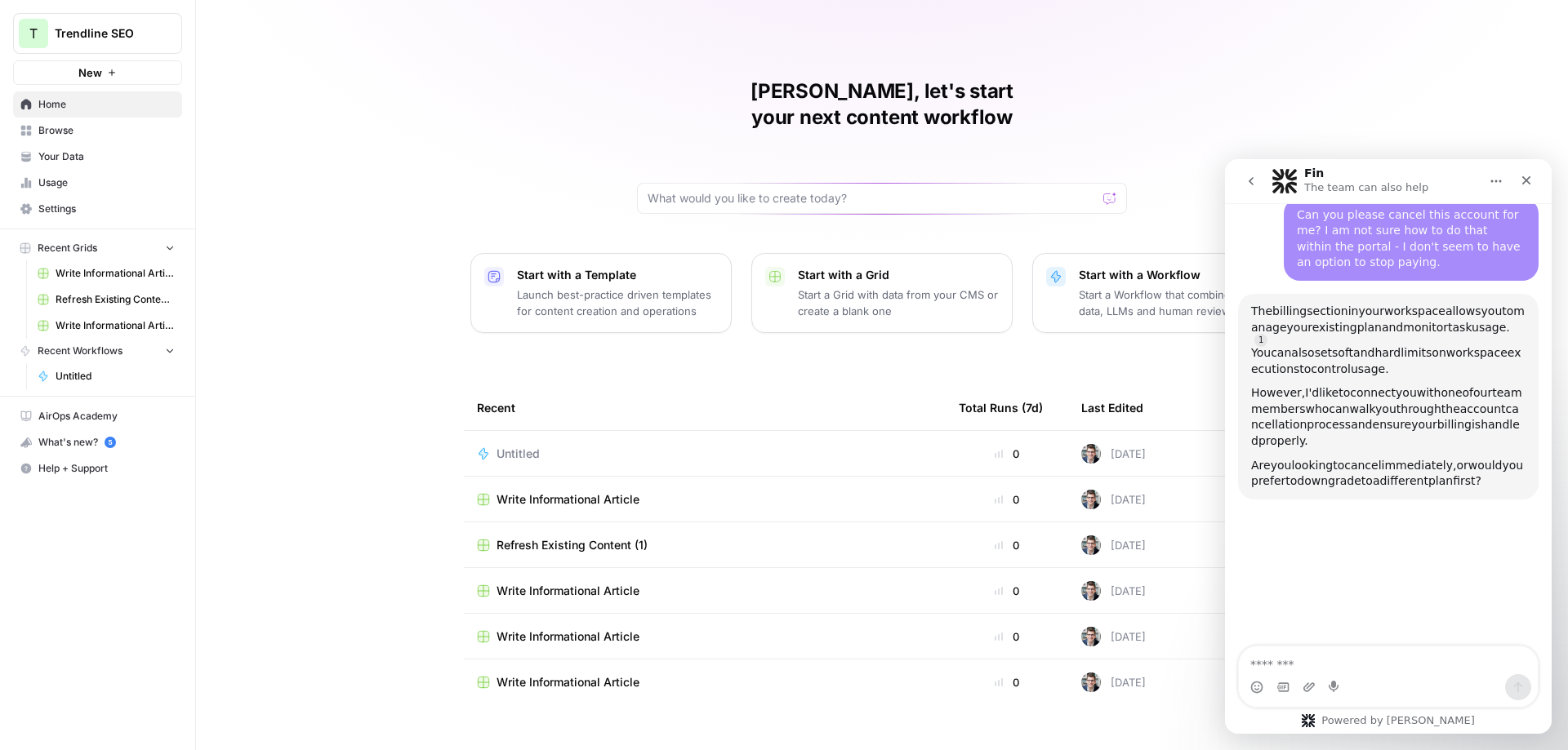
click at [1272, 474] on span "prefer" at bounding box center [1268, 481] width 34 height 13
click at [1341, 648] on textarea "Message…" at bounding box center [1389, 660] width 299 height 27
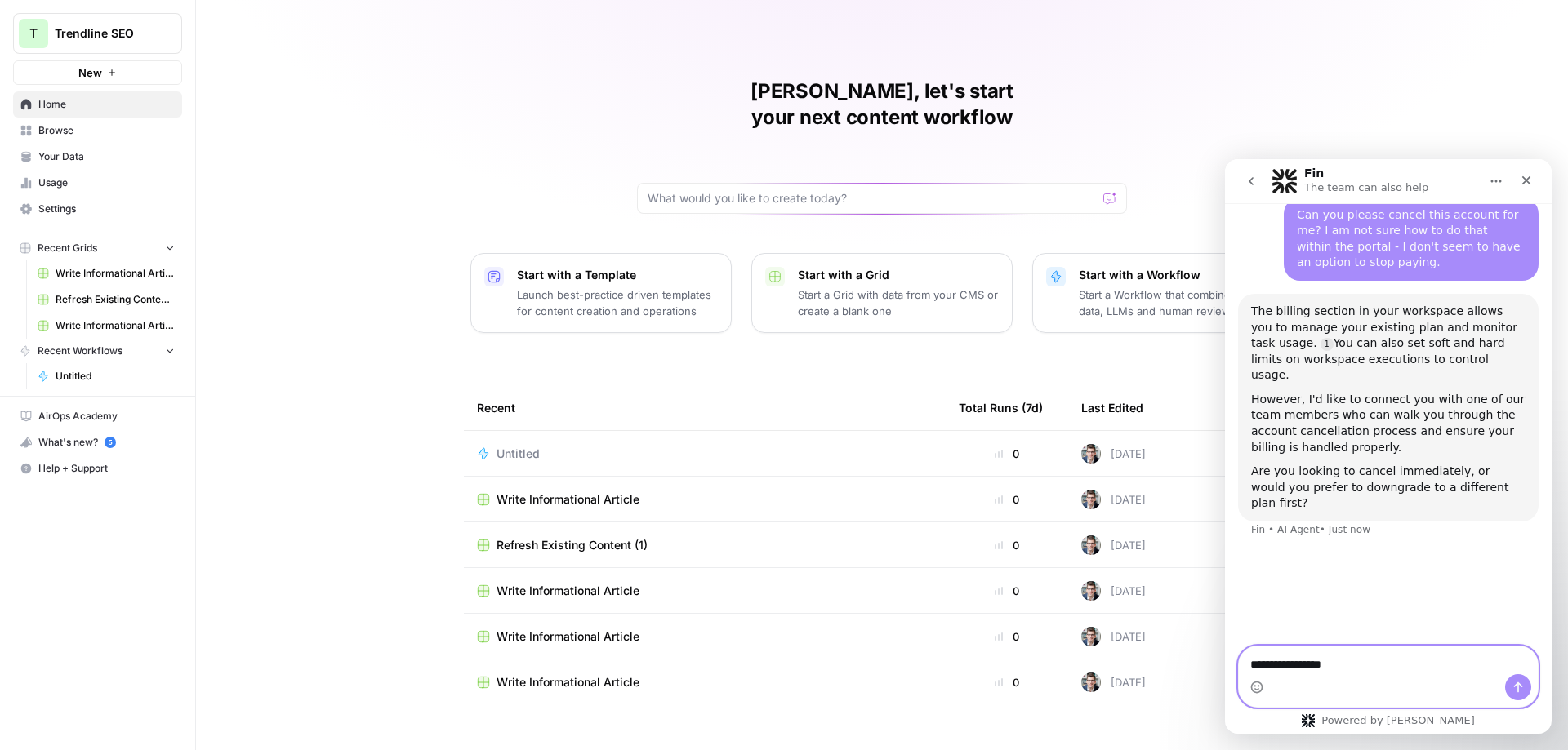
type textarea "**********"
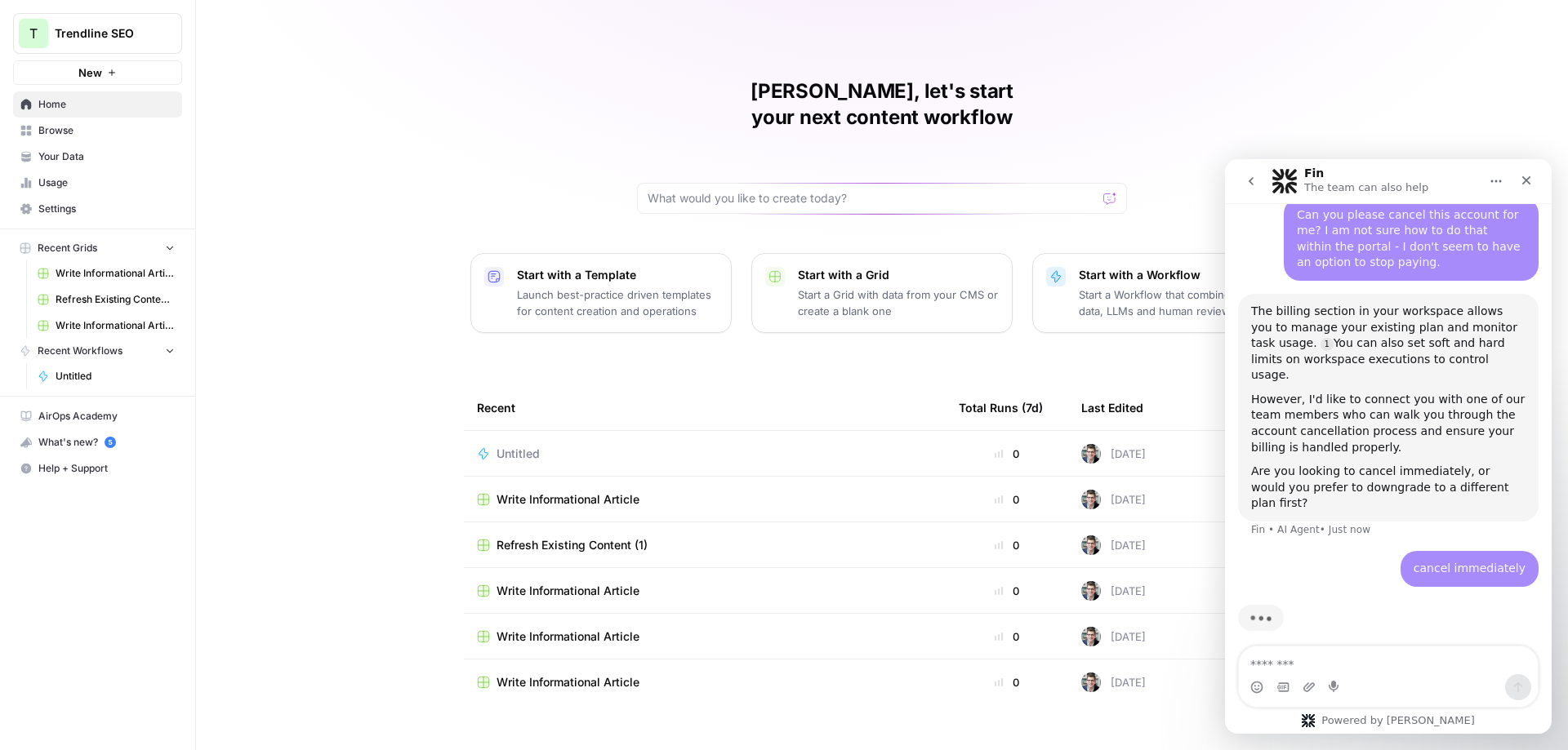
click at [1351, 472] on div "Are you looking to cancel immediately, or would you prefer to downgrade to a di…" at bounding box center [1389, 488] width 275 height 49
click at [1470, 345] on div "The billing section in your workspace allows you to manage your existing plan a…" at bounding box center [1389, 344] width 275 height 80
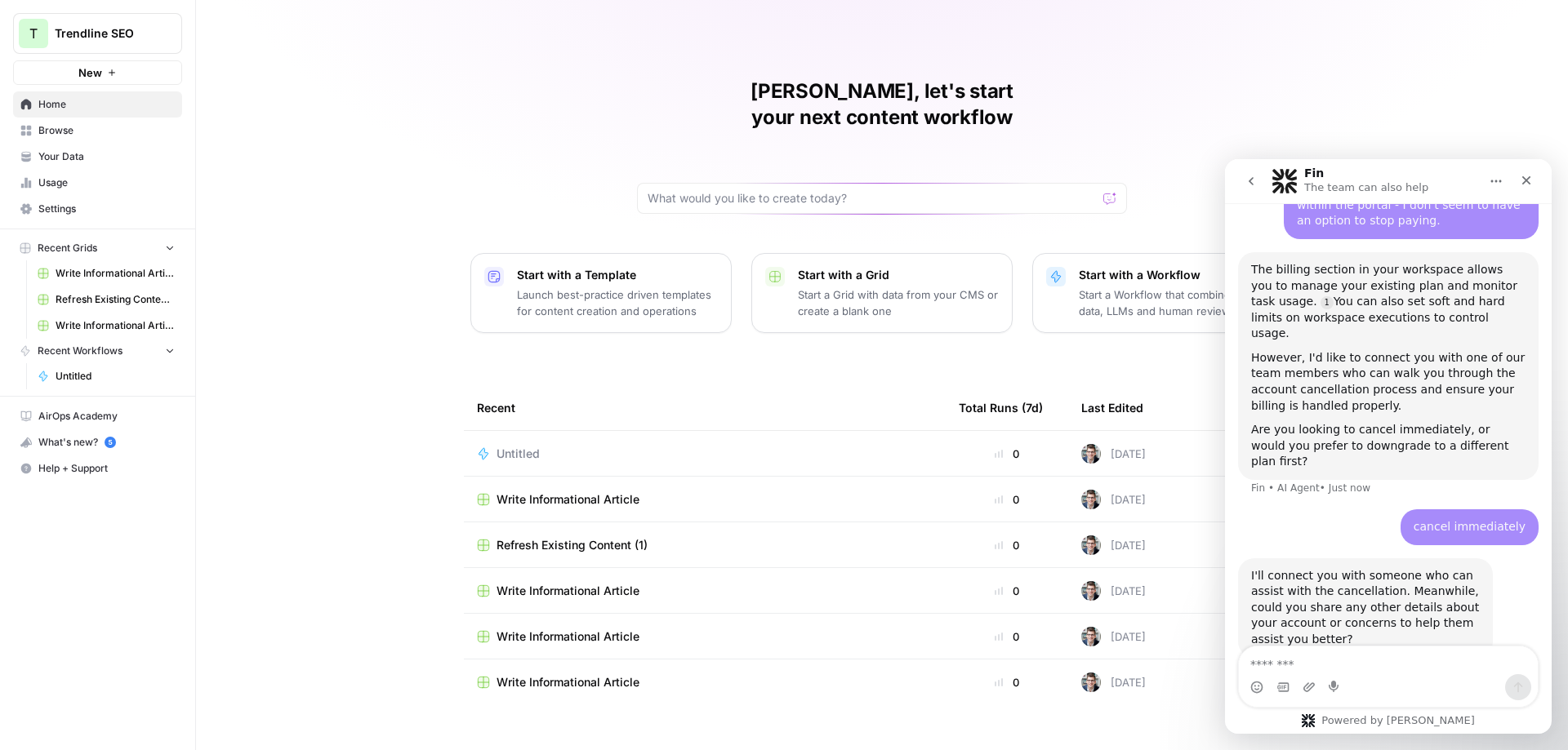
drag, startPoint x: 1275, startPoint y: 320, endPoint x: 1335, endPoint y: 282, distance: 71.0
click at [1385, 317] on div "The billing section in your workspace allows you to manage your existing plan a…" at bounding box center [1389, 302] width 275 height 80
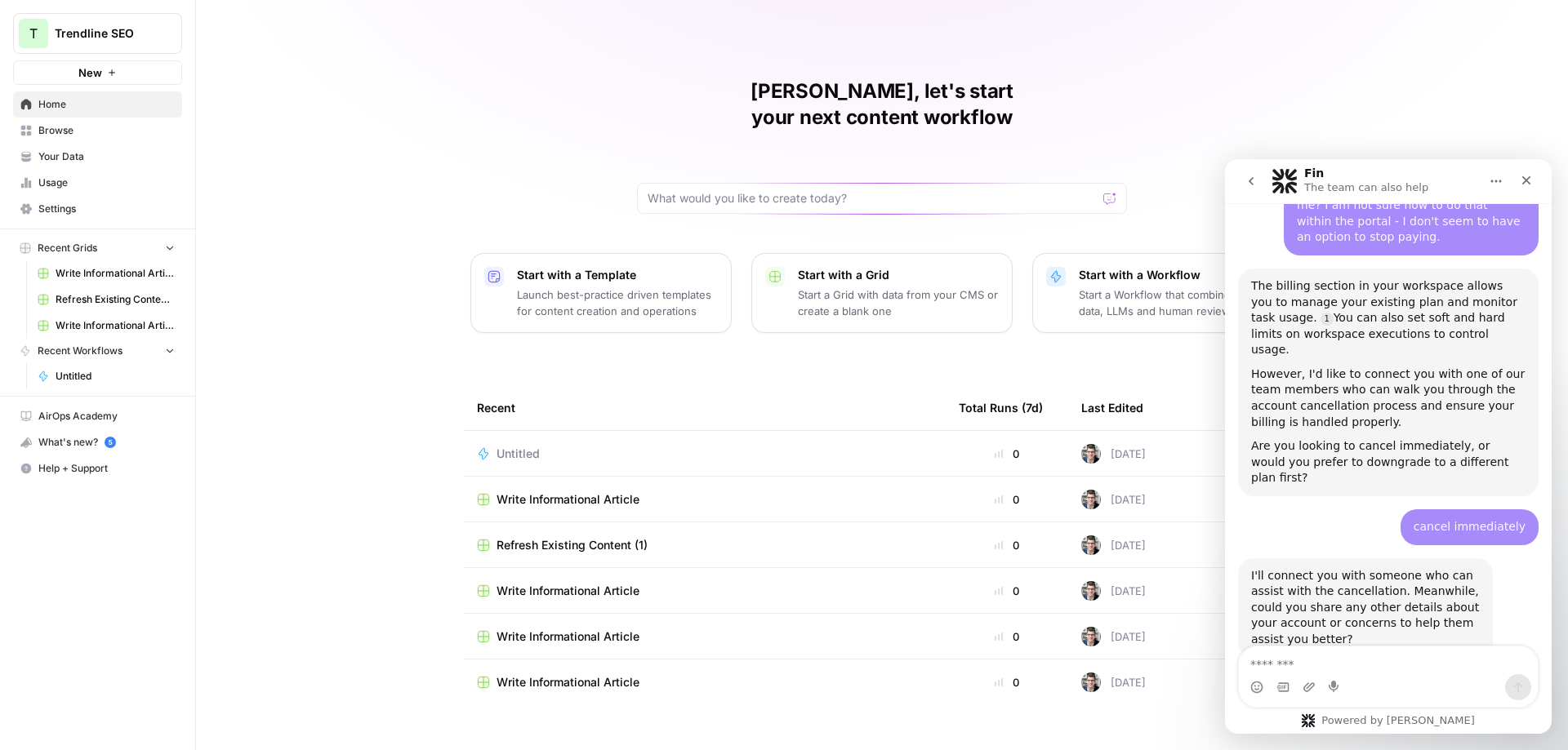
scroll to position [352, 0]
click at [1321, 320] on link "Source reference 115595208:" at bounding box center [1327, 319] width 13 height 13
click at [1283, 295] on div "Billing | Documentation" at bounding box center [1313, 292] width 141 height 11
click at [349, 269] on div "[PERSON_NAME], let's start your next content workflow Start with a Template Lau…" at bounding box center [882, 389] width 1373 height 777
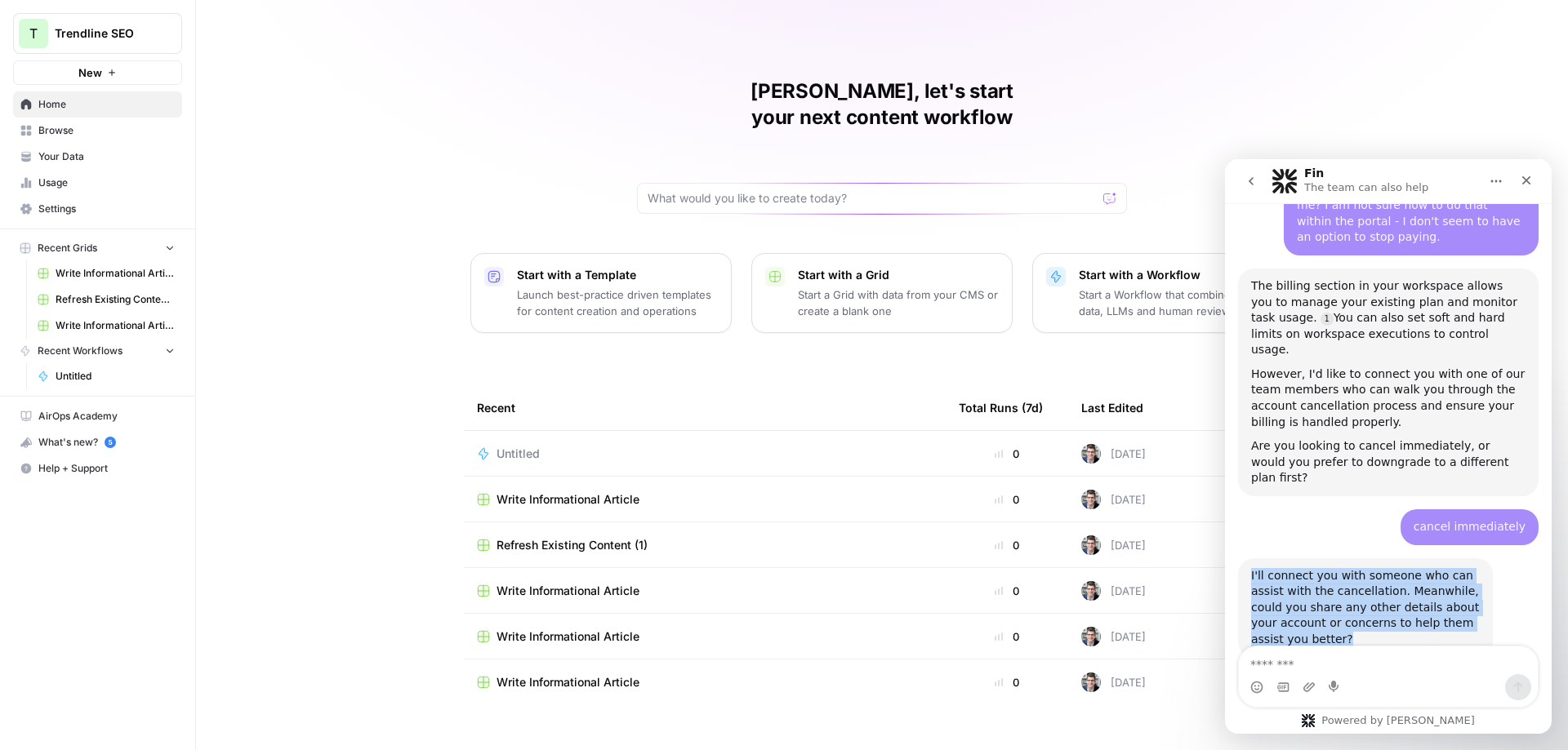
drag, startPoint x: 1467, startPoint y: 597, endPoint x: 1236, endPoint y: 544, distance: 237.0
click at [1236, 544] on div "Hi there! This is Fin speaking. I’m here to answer your questions, but if we ca…" at bounding box center [1389, 285] width 327 height 815
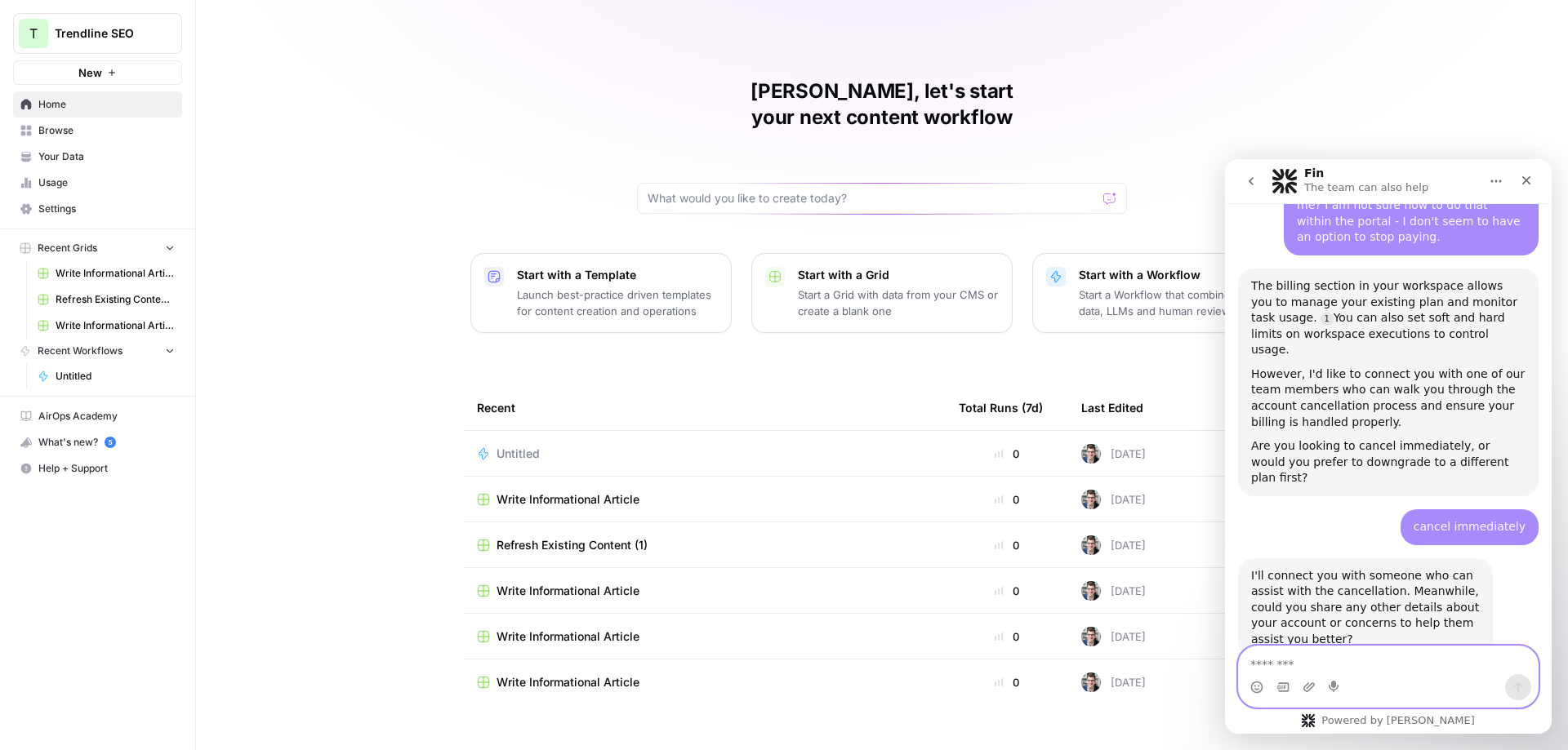
click at [1398, 648] on textarea "Message…" at bounding box center [1389, 660] width 299 height 27
click at [70, 27] on span "Trendline SEO" at bounding box center [104, 34] width 99 height 16
click at [179, 591] on div "T Trendline SEO New Home Browse Your Data Usage Settings Recent Grids Write Inf…" at bounding box center [97, 375] width 195 height 750
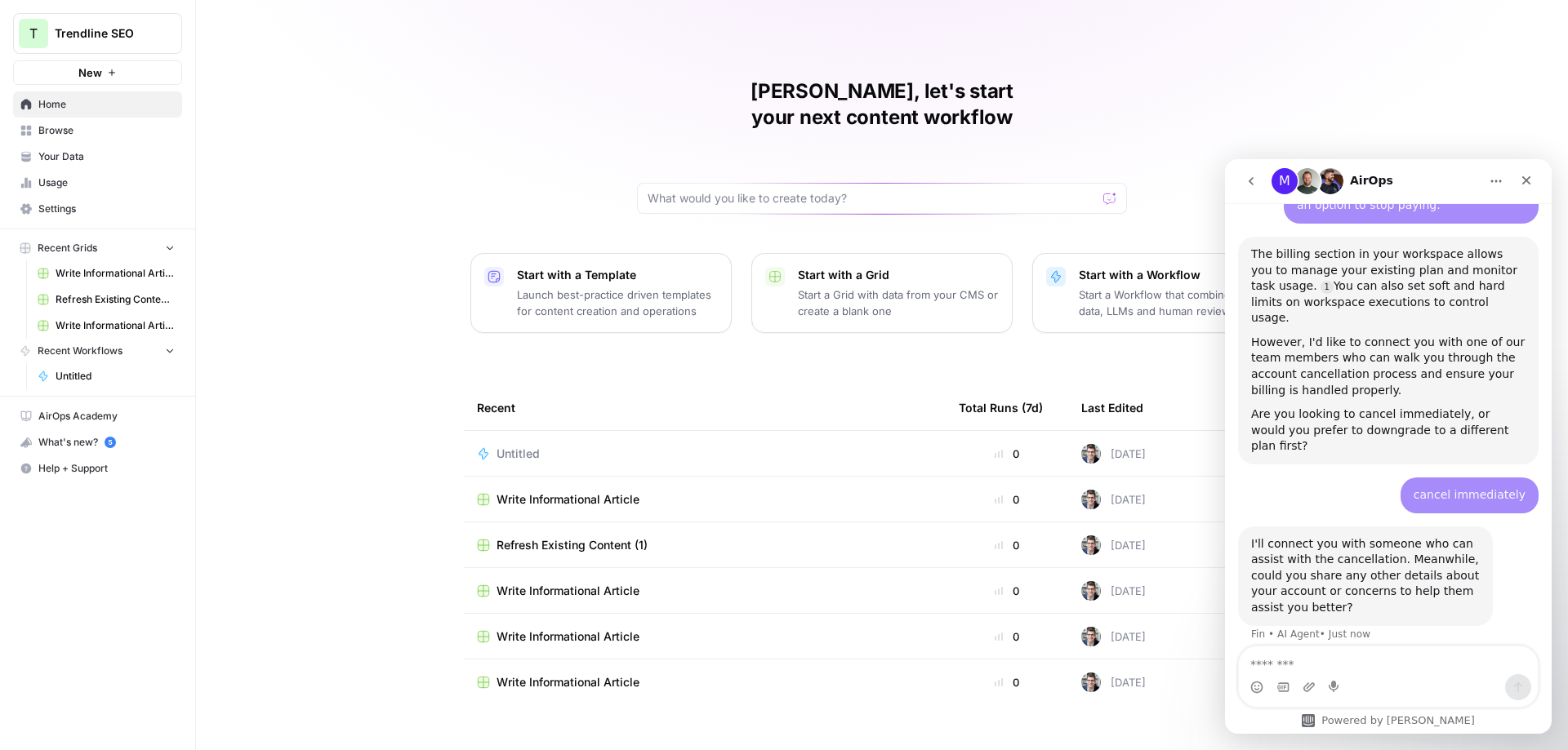
scroll to position [398, 0]
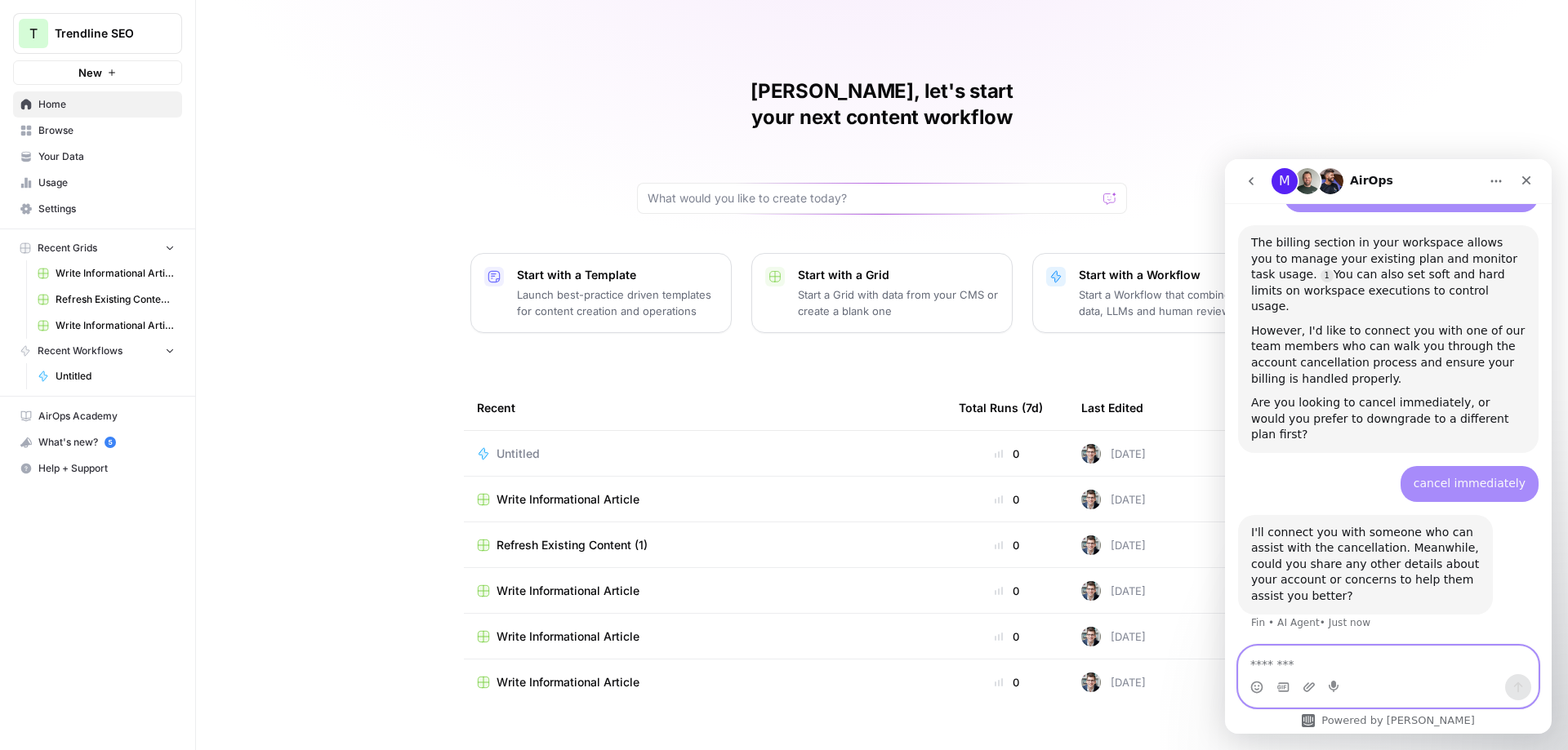
click at [1324, 668] on textarea "Message…" at bounding box center [1389, 660] width 299 height 27
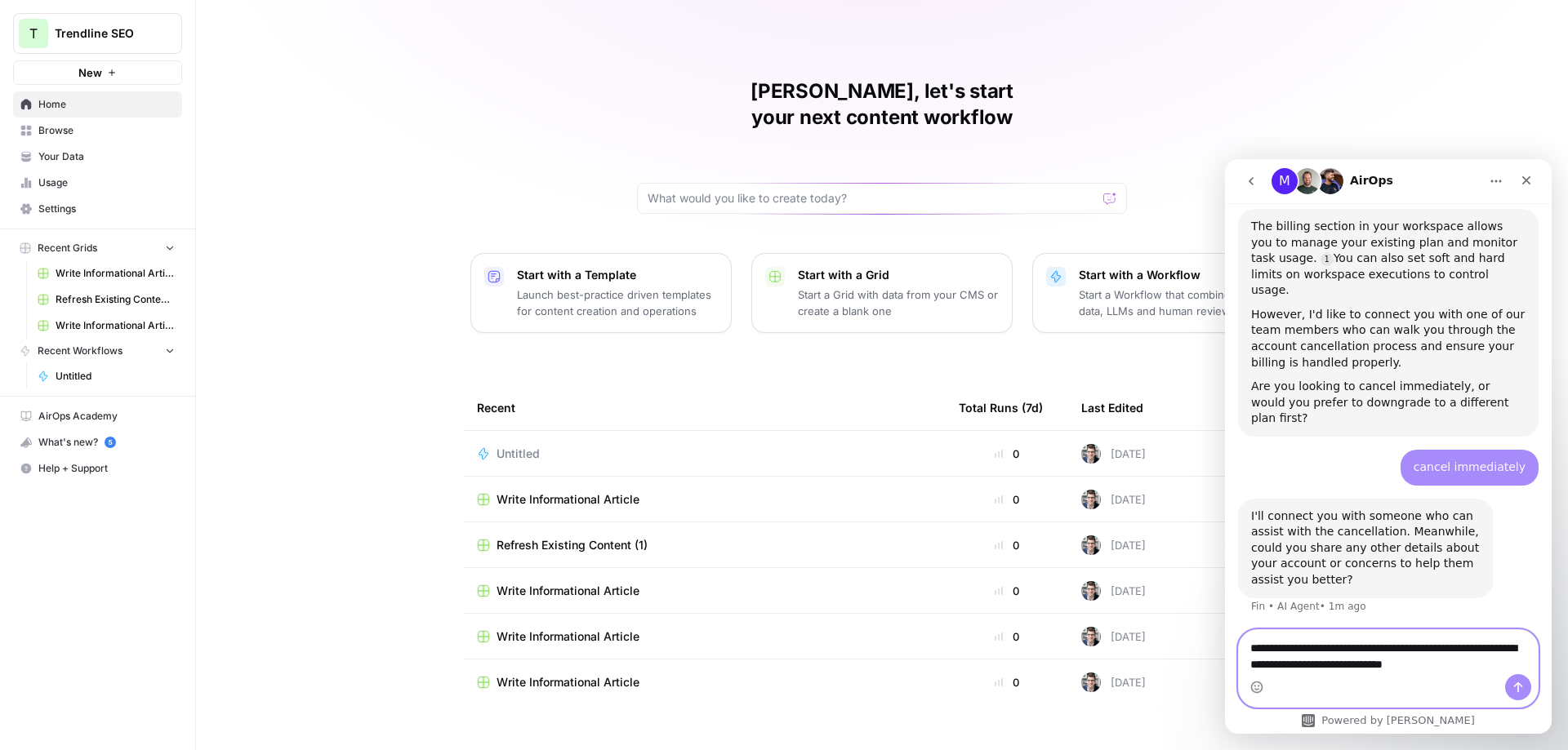
type textarea "**********"
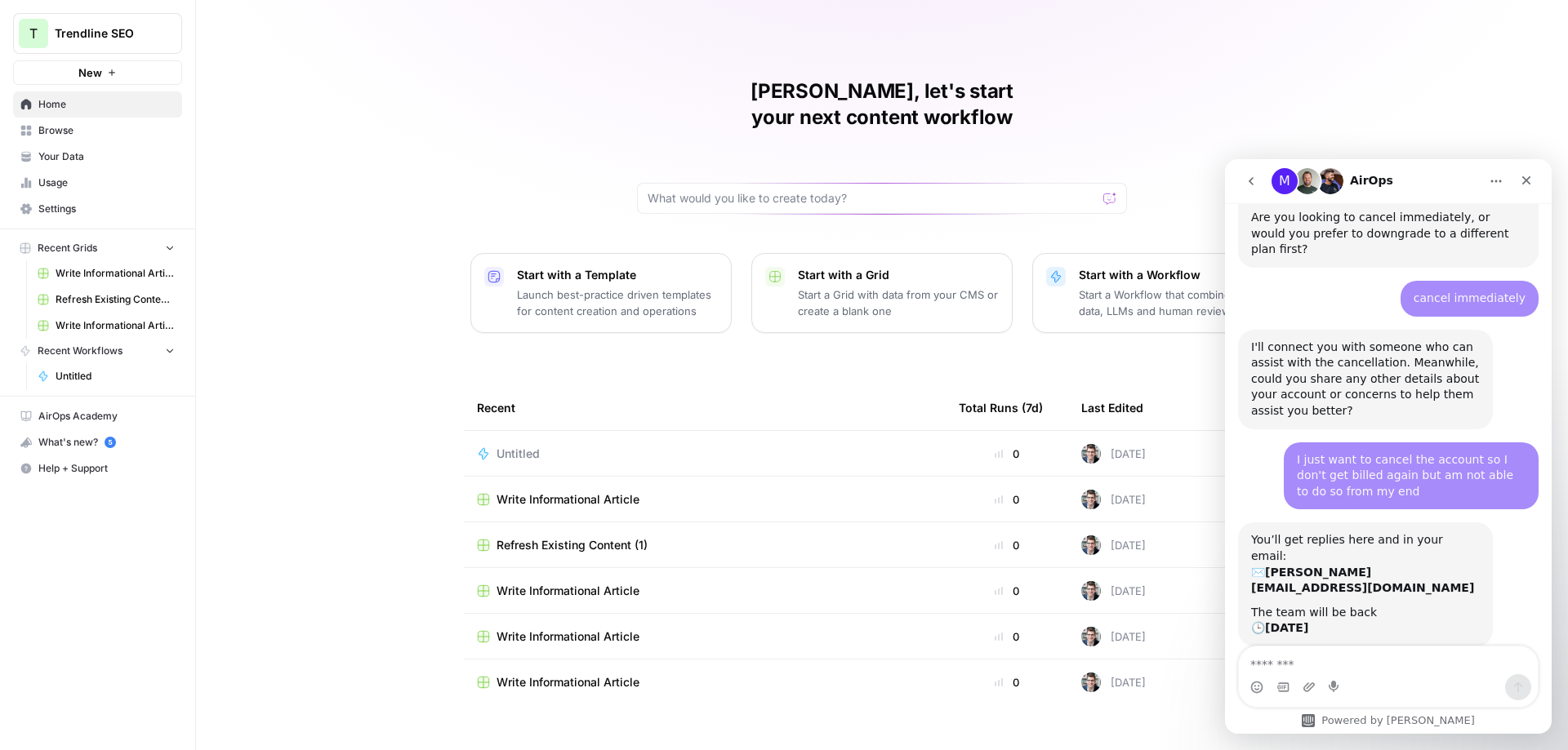
scroll to position [584, 0]
click at [1430, 605] on div "The team will be back 🕒 [DATE]" at bounding box center [1366, 621] width 229 height 32
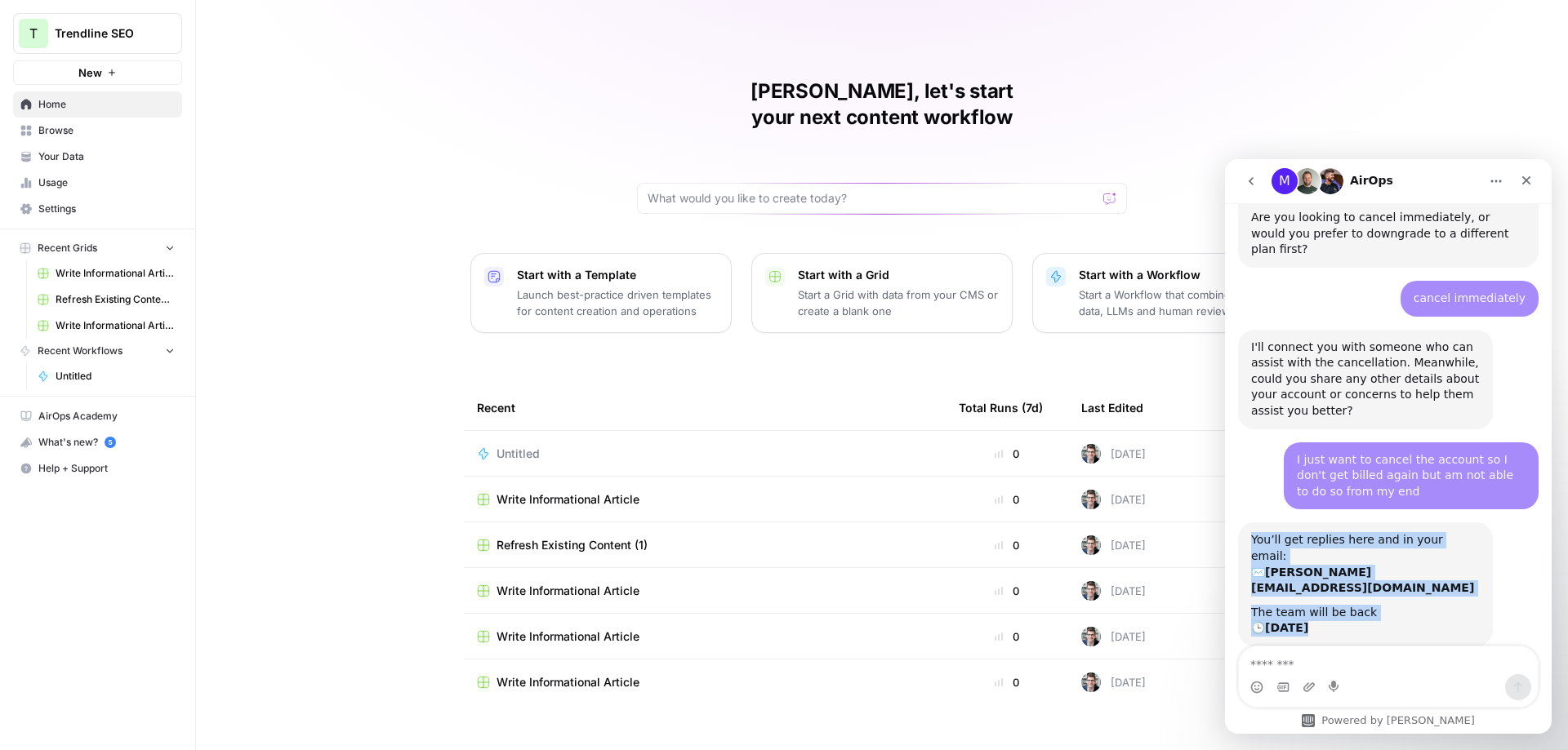
drag, startPoint x: 1285, startPoint y: 536, endPoint x: 1235, endPoint y: 490, distance: 67.9
click at [1235, 490] on div "Hi there! This is Fin speaking. I’m here to answer your questions, but if we ca…" at bounding box center [1389, 166] width 327 height 1033
click at [1442, 565] on div "You’ll get replies here and in your email: ✉️ [PERSON_NAME][EMAIL_ADDRESS][DOMA…" at bounding box center [1366, 584] width 255 height 124
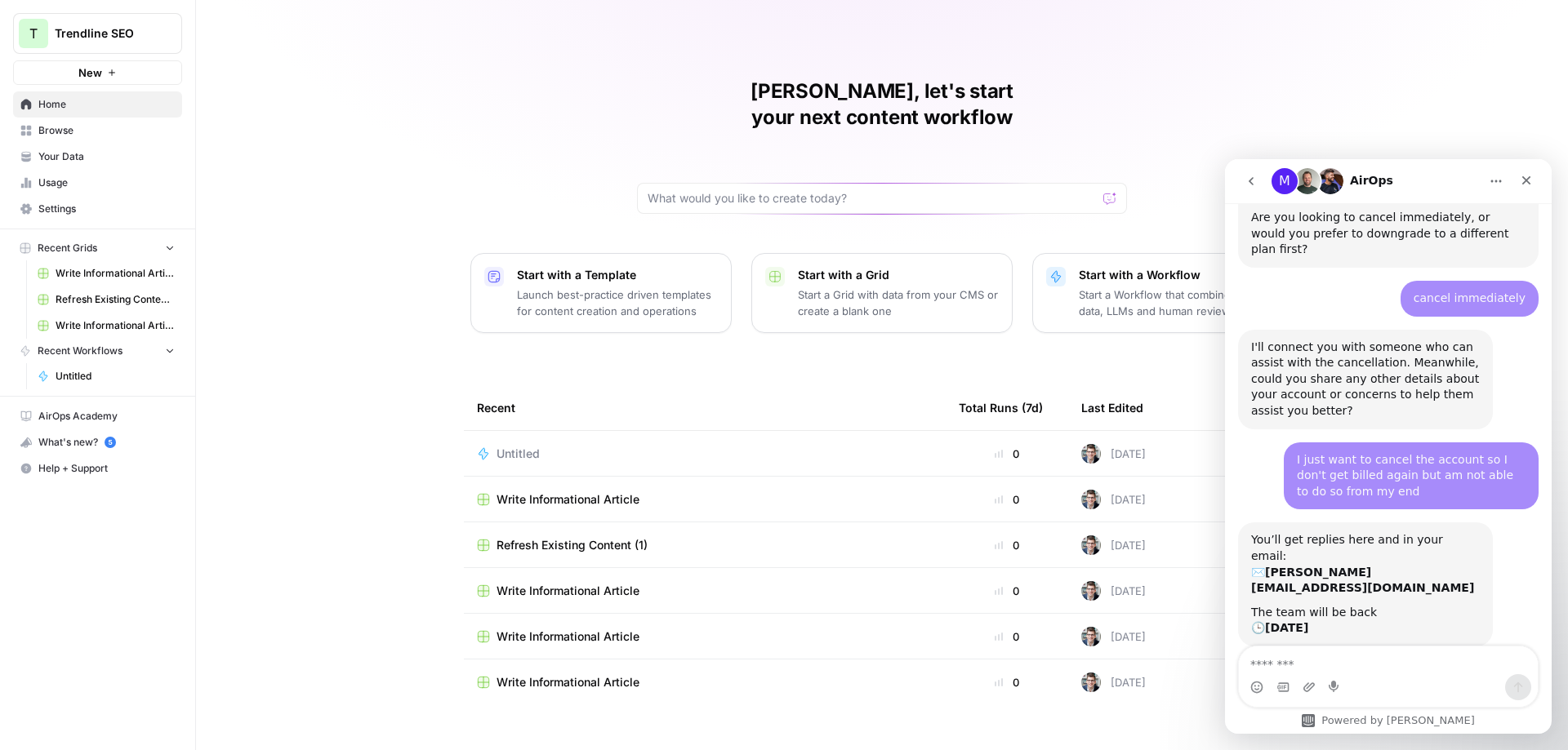
click at [1401, 605] on div "The team will be back 🕒 [DATE]" at bounding box center [1366, 621] width 229 height 32
click at [1417, 680] on div "M Waiting for a teammate" at bounding box center [1389, 703] width 327 height 46
click at [1536, 184] on div "Close" at bounding box center [1526, 180] width 29 height 29
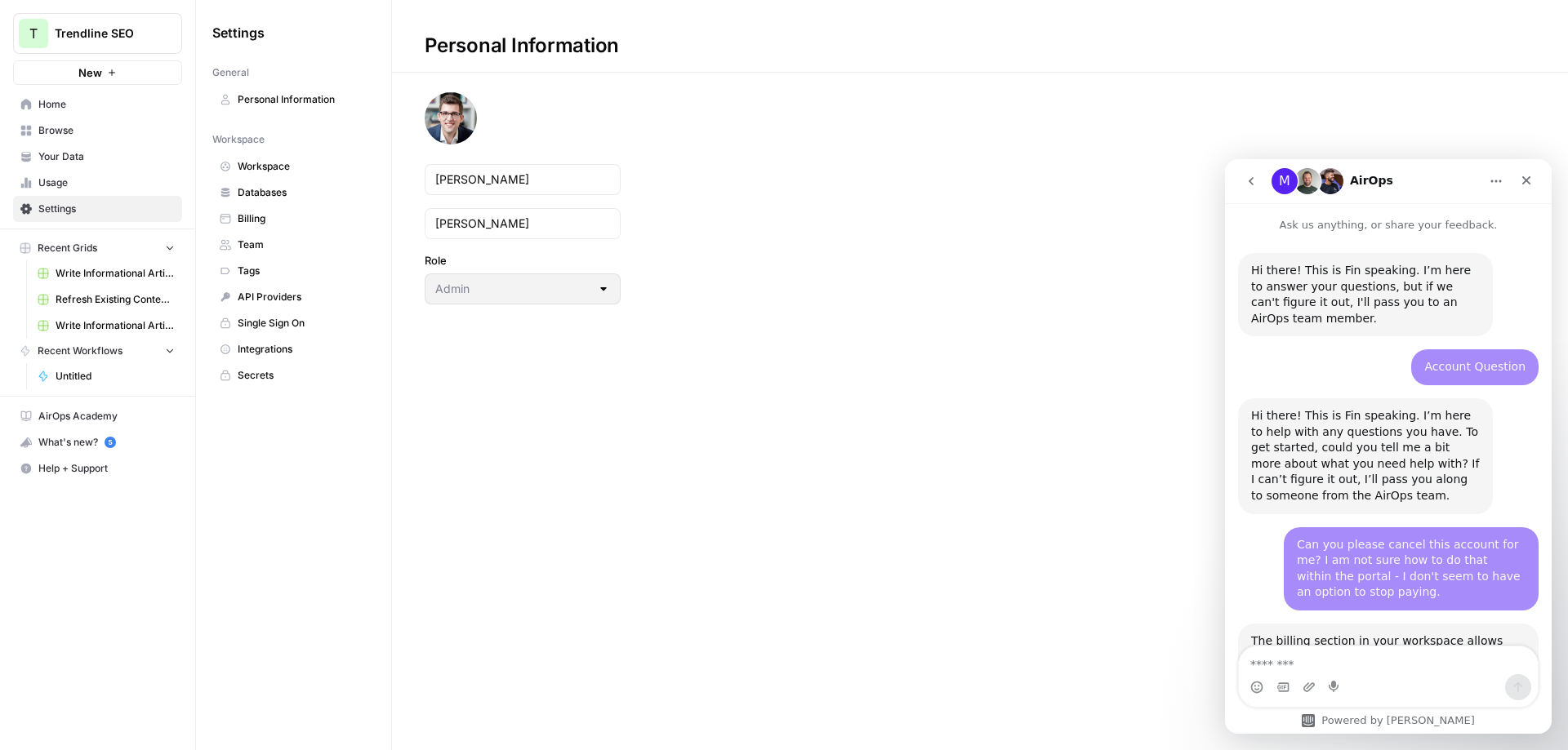
scroll to position [398, 0]
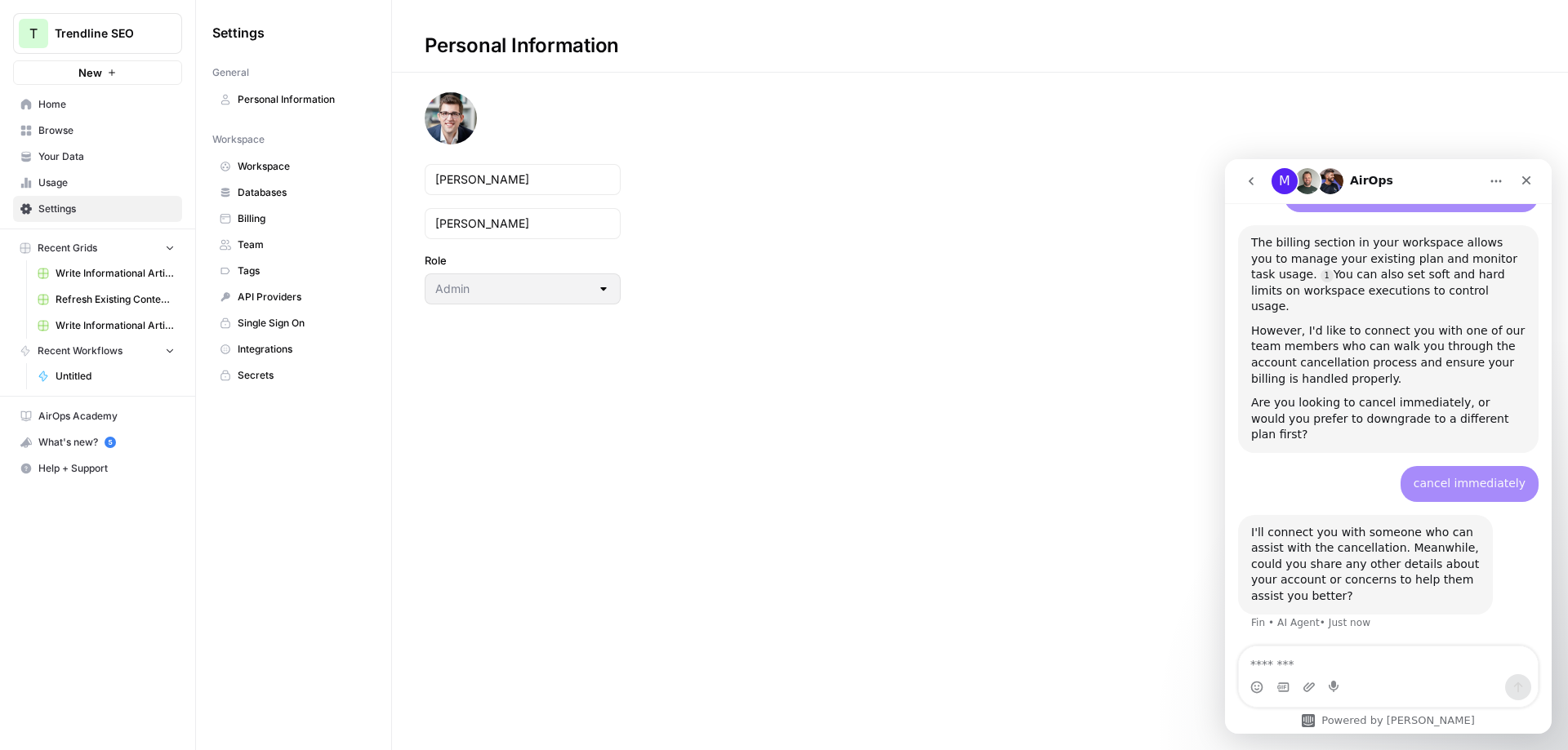
click at [311, 220] on span "Billing" at bounding box center [302, 218] width 130 height 15
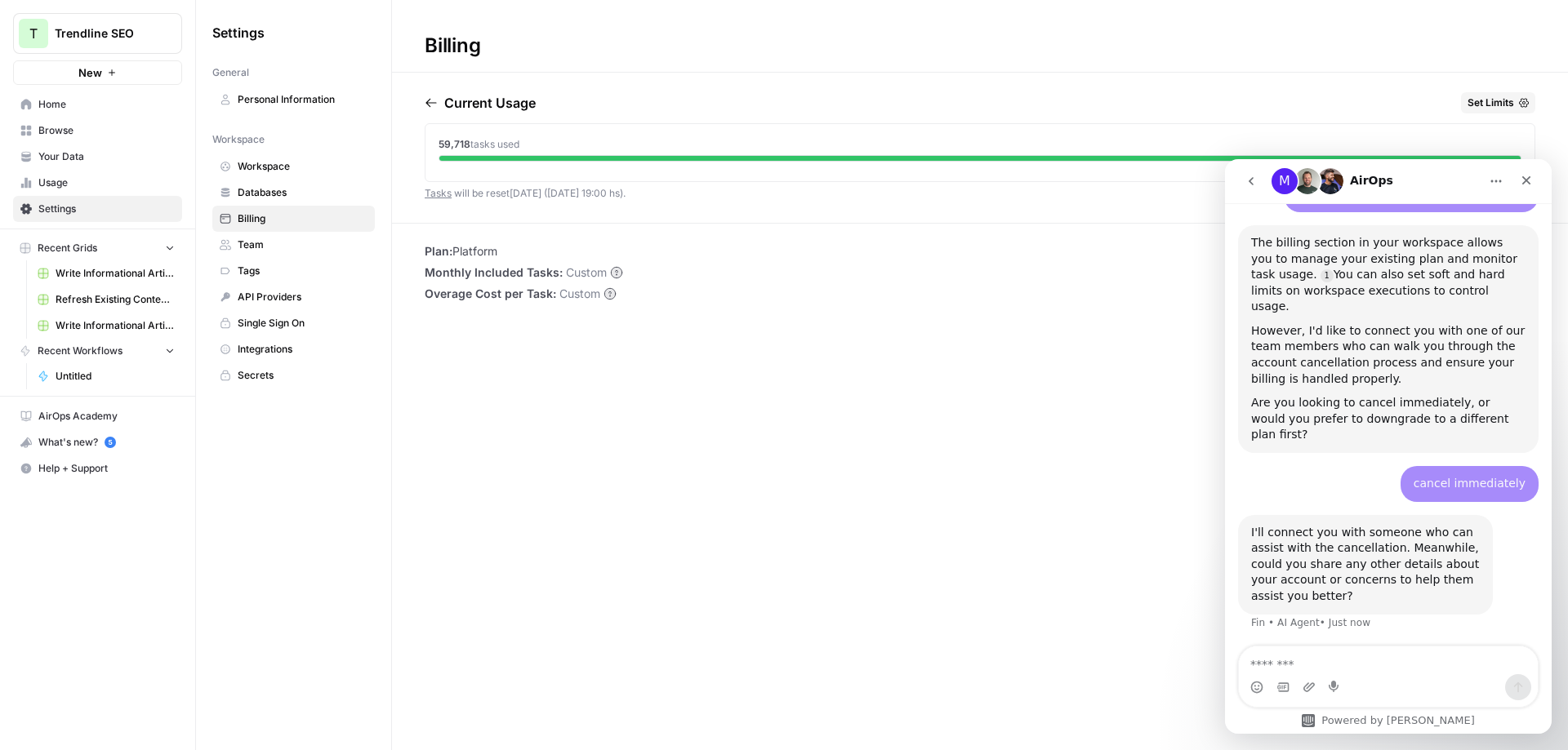
click at [727, 329] on div "Billing Current Usage Set Limits 59,718 tasks used Tasks will be reset in 1 day…" at bounding box center [980, 375] width 1176 height 750
click at [1511, 111] on button "Set Limits" at bounding box center [1498, 102] width 74 height 21
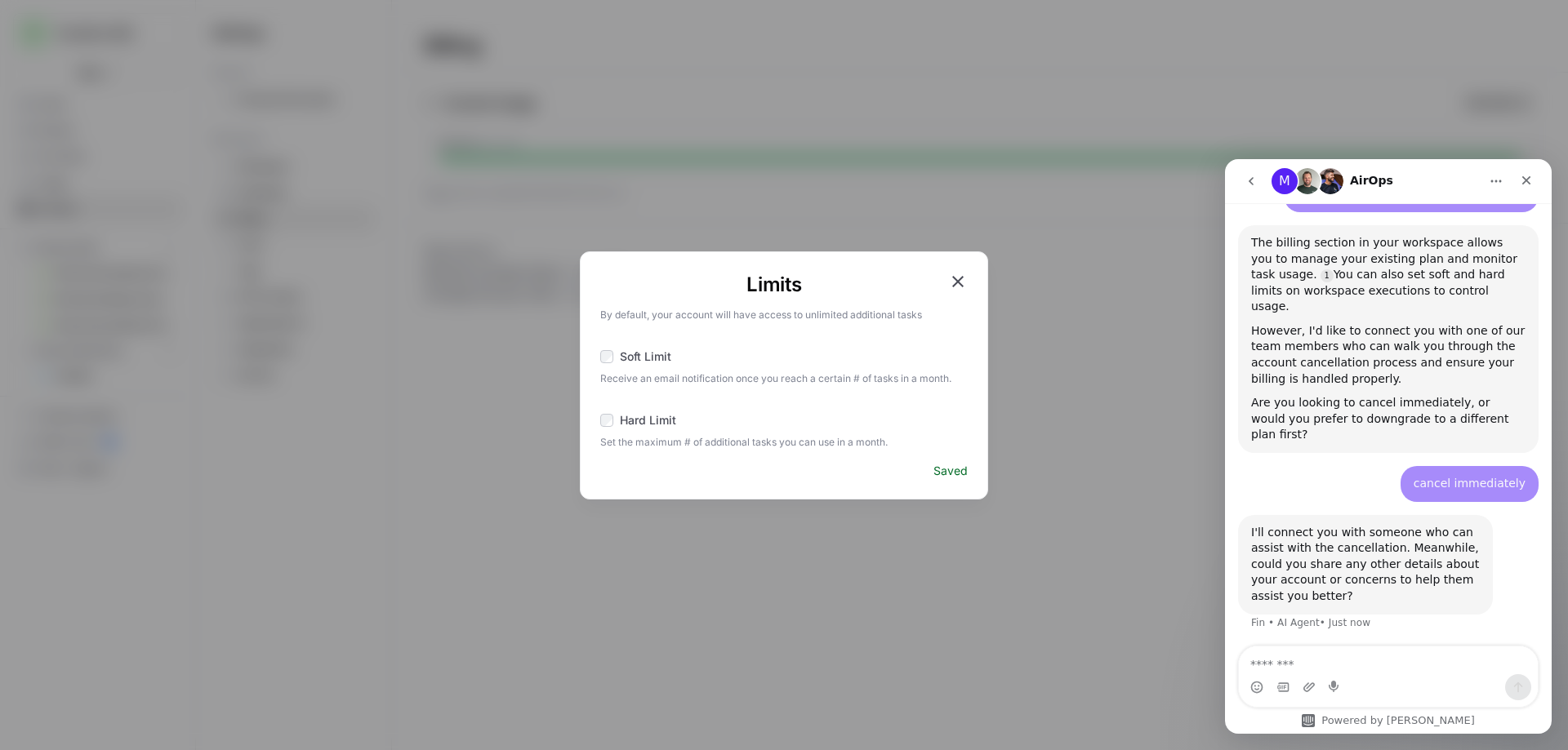
click at [964, 282] on icon "button" at bounding box center [958, 282] width 19 height 19
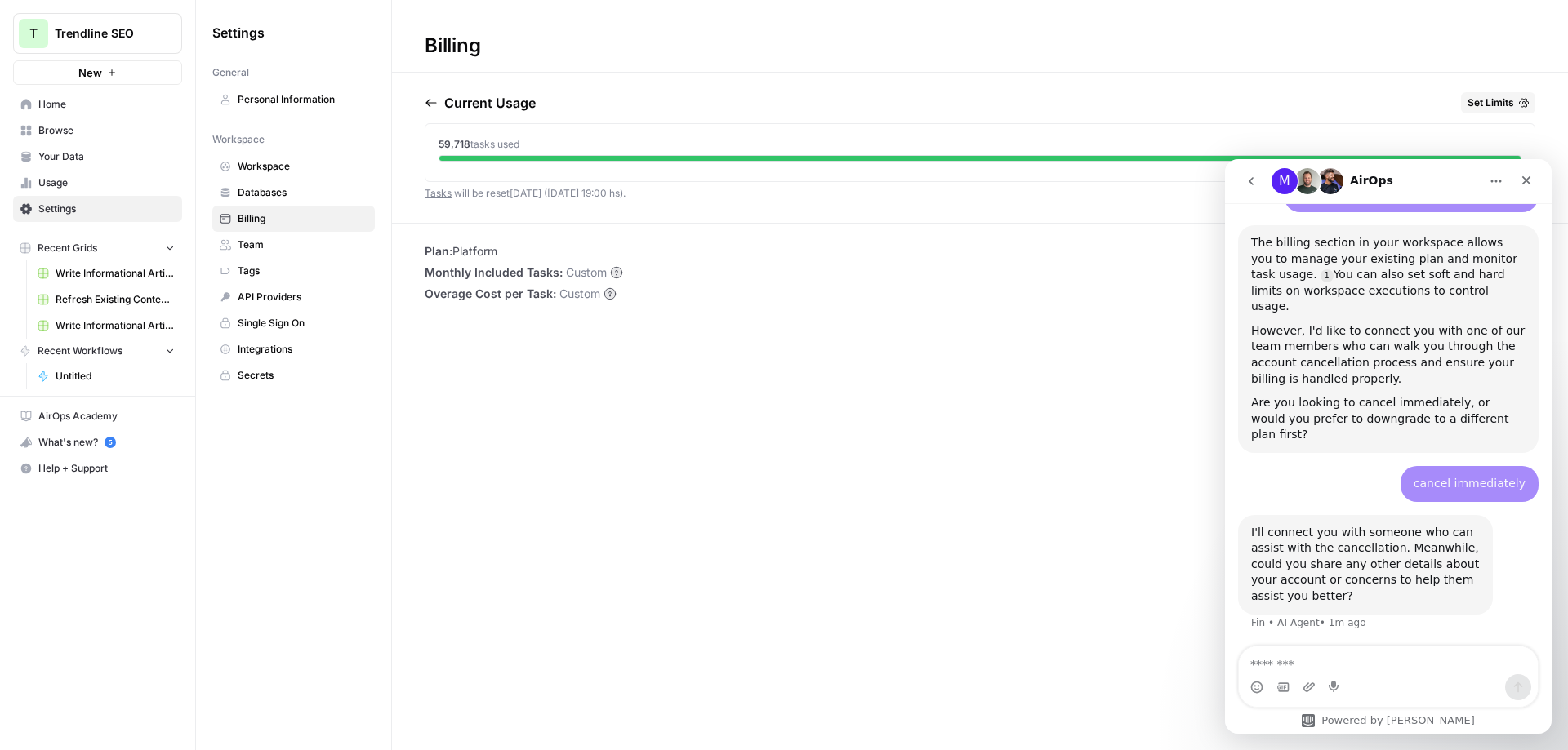
scroll to position [479, 0]
